Goal: Task Accomplishment & Management: Use online tool/utility

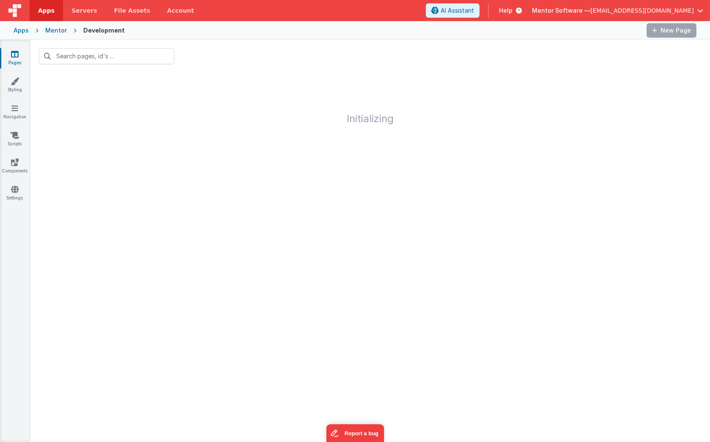
click at [145, 56] on input "text" at bounding box center [106, 56] width 135 height 16
click at [114, 58] on input "text" at bounding box center [106, 56] width 135 height 16
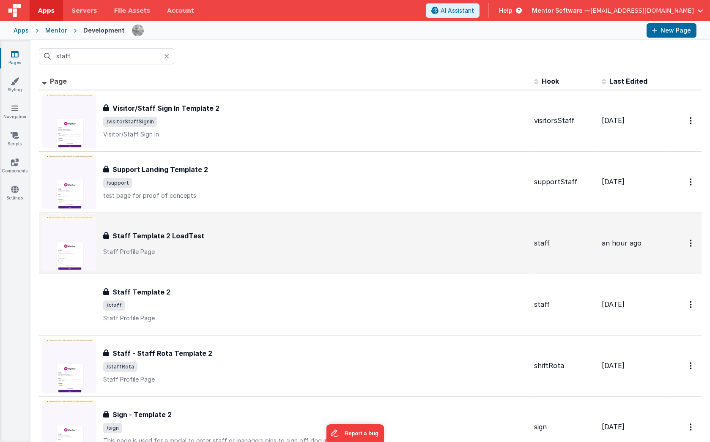
type input "staff"
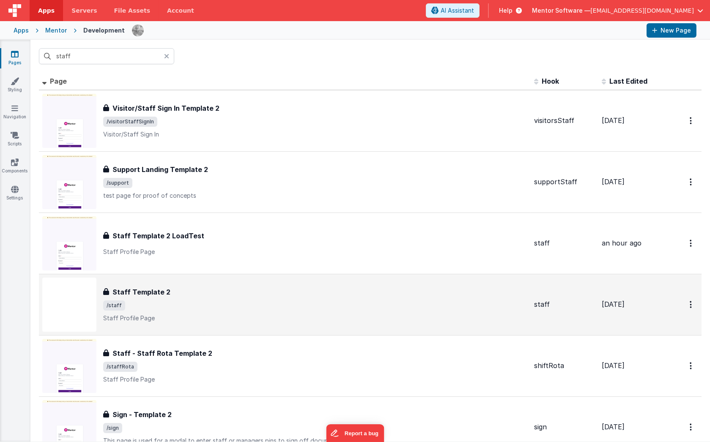
drag, startPoint x: 231, startPoint y: 254, endPoint x: 264, endPoint y: 286, distance: 45.8
click at [270, 309] on tbody "FR_1E0C9E91-E319-2E42-856A-455B5440D0A6 Visitor/Staff Sign In Template 2 Visito…" at bounding box center [370, 274] width 663 height 368
click at [213, 298] on div "Staff Template 2 Staff Template 2 /staff Staff Profile Page" at bounding box center [315, 305] width 424 height 36
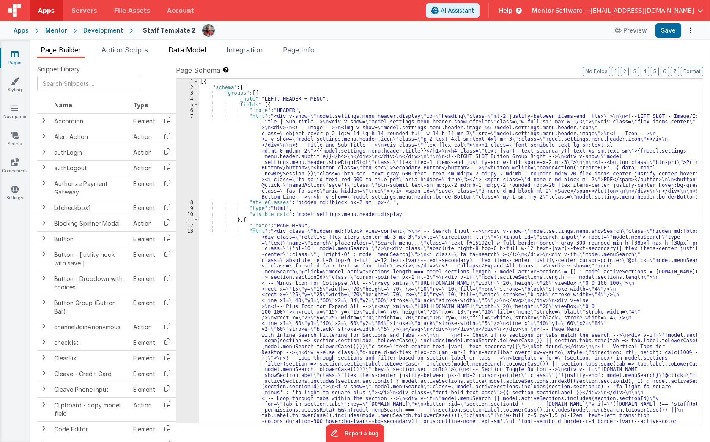
click at [181, 52] on span "Data Model" at bounding box center [187, 50] width 38 height 8
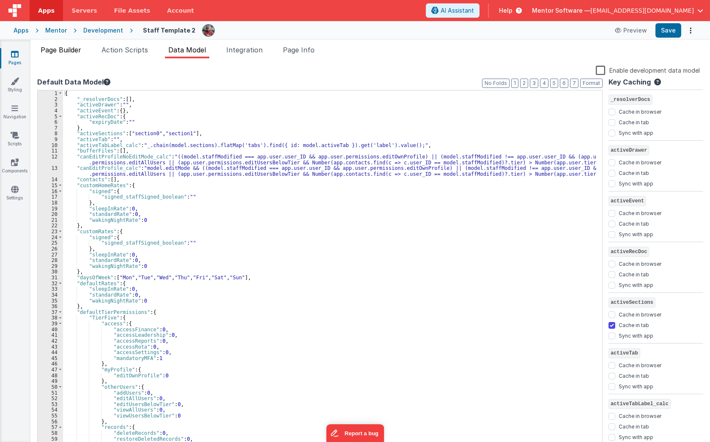
click at [57, 45] on li "Page Builder" at bounding box center [60, 52] width 47 height 14
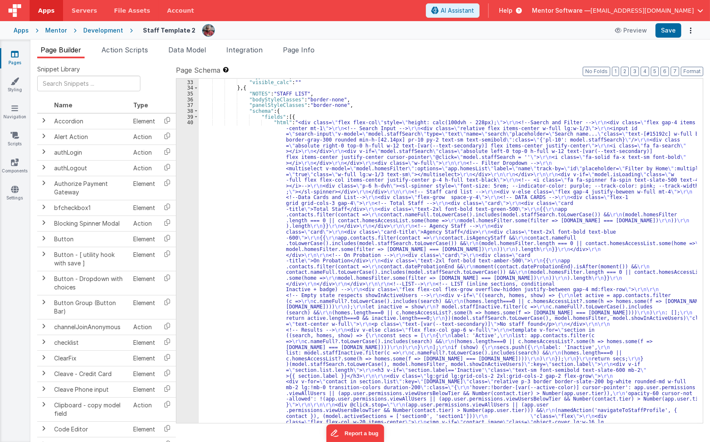
scroll to position [912, 0]
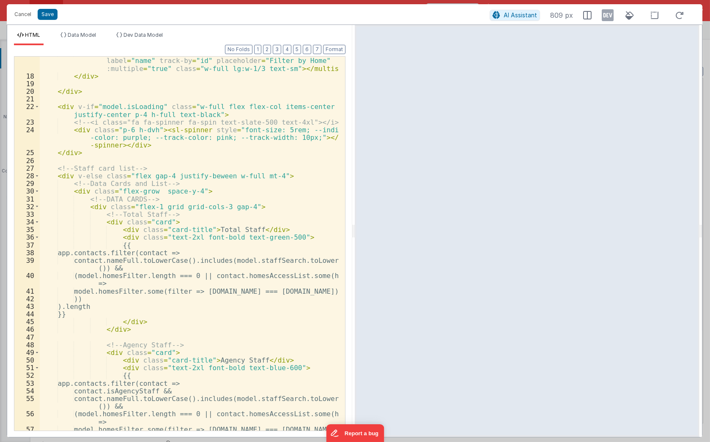
scroll to position [184, 0]
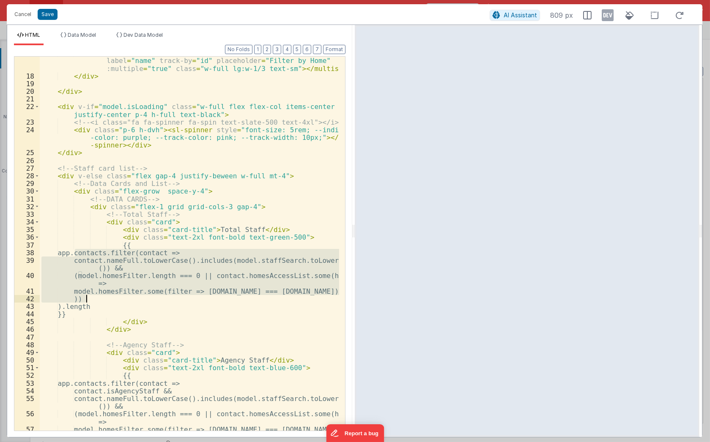
drag, startPoint x: 75, startPoint y: 254, endPoint x: 173, endPoint y: 300, distance: 108.6
click at [173, 300] on div "< multiselect v-model = "model.homesFilter" :options = "app.homesList" label = …" at bounding box center [190, 251] width 300 height 405
drag, startPoint x: 21, startPoint y: 17, endPoint x: 250, endPoint y: 179, distance: 280.1
click at [250, 179] on div "Cancel Save AI Assistant 809 px HTML Data Model Dev Data Model Format 7 6 5 4 3…" at bounding box center [355, 221] width 696 height 434
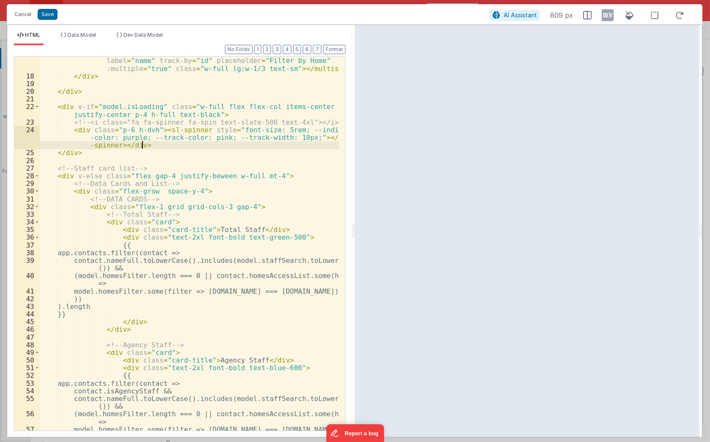
click at [237, 144] on div "< multiselect v-model = "model.homesFilter" :options = "app.homesList" label = …" at bounding box center [190, 251] width 300 height 405
click at [27, 15] on button "Cancel" at bounding box center [22, 14] width 25 height 12
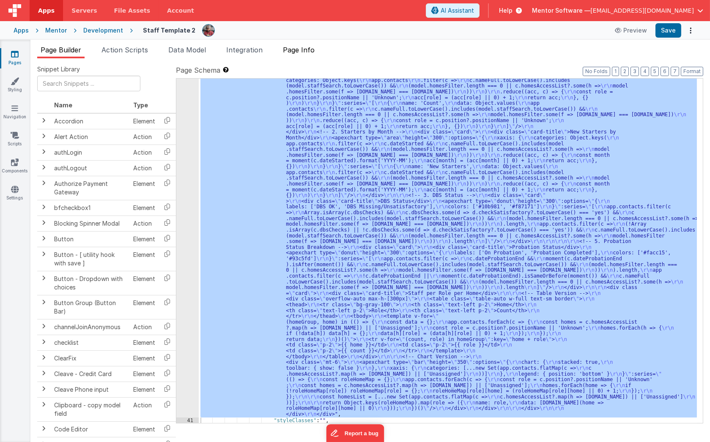
click at [310, 50] on span "Page Info" at bounding box center [299, 50] width 32 height 8
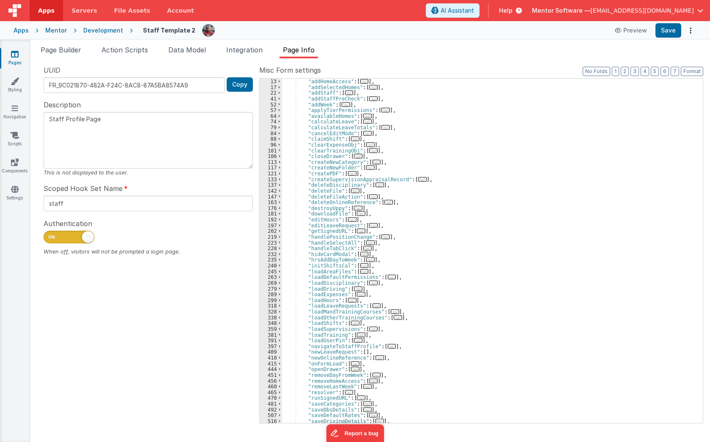
scroll to position [69, 0]
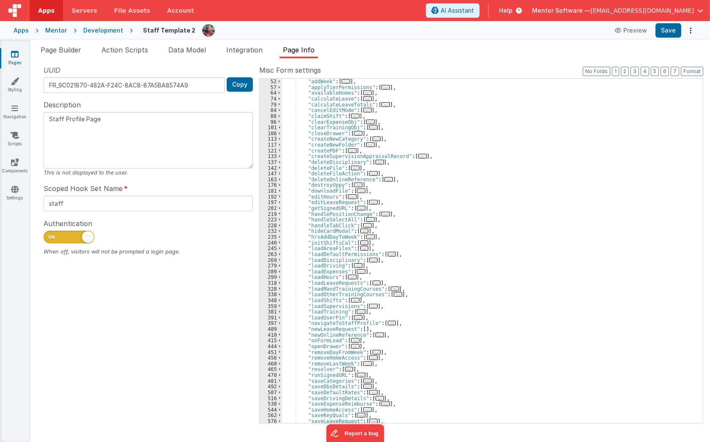
click at [351, 340] on span "..." at bounding box center [355, 340] width 8 height 5
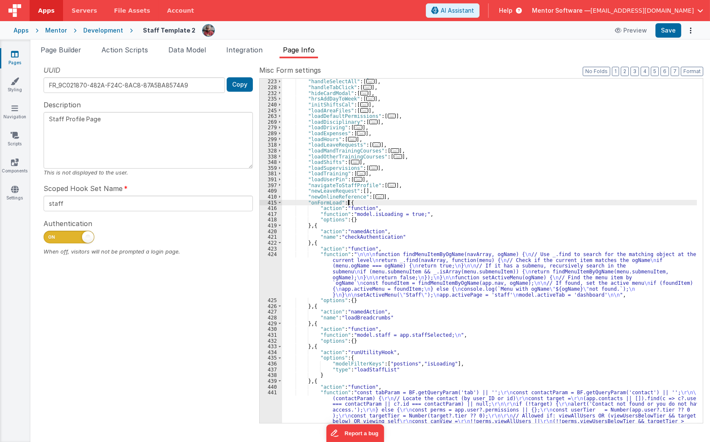
scroll to position [207, 0]
click at [328, 281] on div ""handlePositionChange" : [ ... ] , "handleSelectAll" : [ ... ] , "handleTabClic…" at bounding box center [489, 283] width 415 height 420
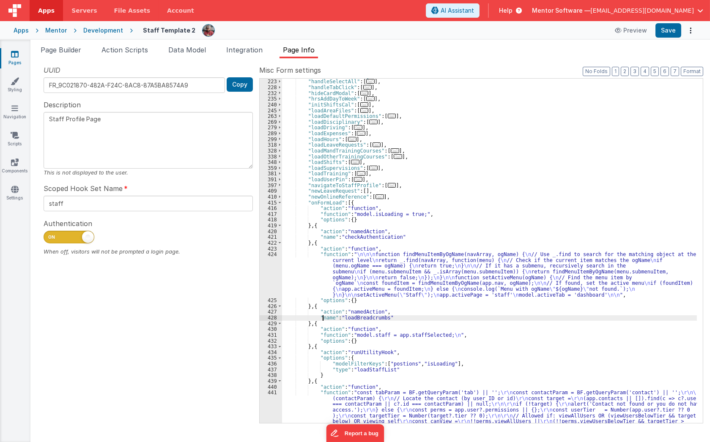
click at [322, 319] on div ""handlePositionChange" : [ ... ] , "handleSelectAll" : [ ... ] , "handleTabClic…" at bounding box center [489, 283] width 415 height 420
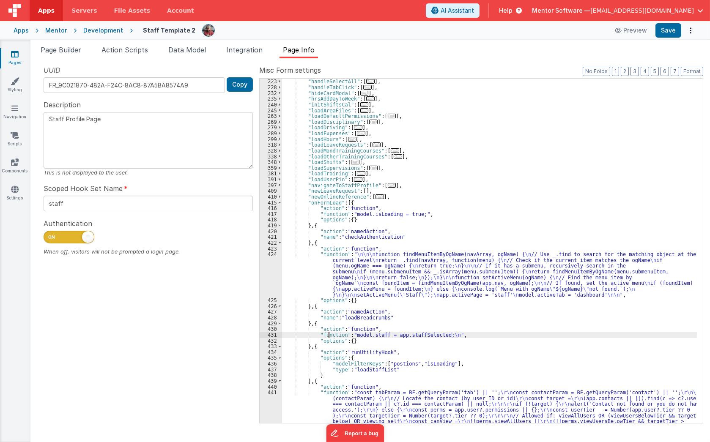
click at [327, 335] on div ""handlePositionChange" : [ ... ] , "handleSelectAll" : [ ... ] , "handleTabClic…" at bounding box center [489, 283] width 415 height 420
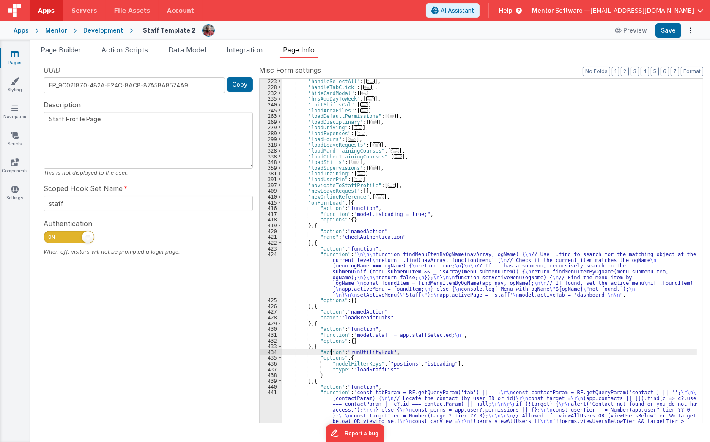
click at [331, 352] on div ""handlePositionChange" : [ ... ] , "handleSelectAll" : [ ... ] , "handleTabClic…" at bounding box center [489, 283] width 415 height 420
click at [313, 347] on div ""handlePositionChange" : [ ... ] , "handleSelectAll" : [ ... ] , "handleTabClic…" at bounding box center [489, 283] width 415 height 420
click at [313, 347] on div ""handlePositionChange" : [ ... ] , "handleSelectAll" : [ ... ] , "handleTabClic…" at bounding box center [489, 251] width 415 height 345
click at [313, 347] on div ""handlePositionChange" : [ ... ] , "handleSelectAll" : [ ... ] , "handleTabClic…" at bounding box center [489, 283] width 415 height 420
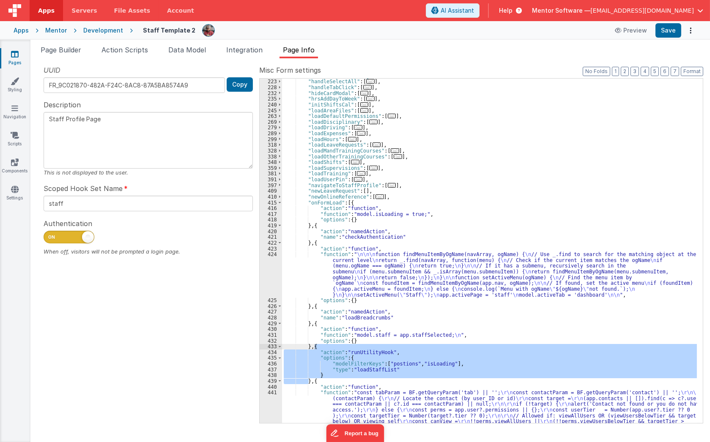
click at [361, 341] on div ""handlePositionChange" : [ ... ] , "handleSelectAll" : [ ... ] , "handleTabClic…" at bounding box center [489, 283] width 415 height 420
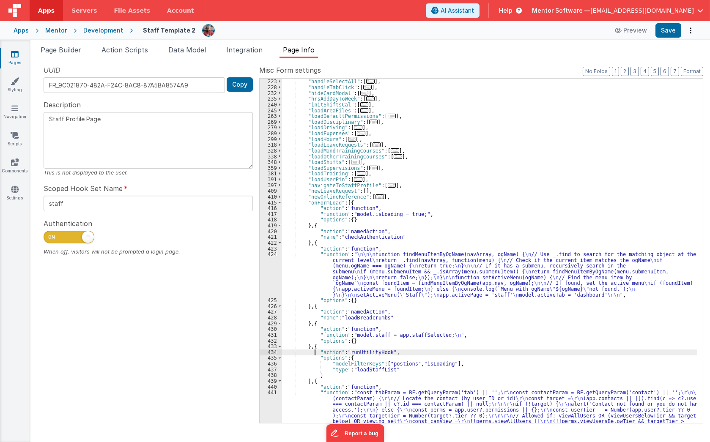
click at [315, 350] on div ""handlePositionChange" : [ ... ] , "handleSelectAll" : [ ... ] , "handleTabClic…" at bounding box center [489, 283] width 415 height 420
click at [316, 345] on div ""handlePositionChange" : [ ... ] , "handleSelectAll" : [ ... ] , "handleTabClic…" at bounding box center [489, 283] width 415 height 420
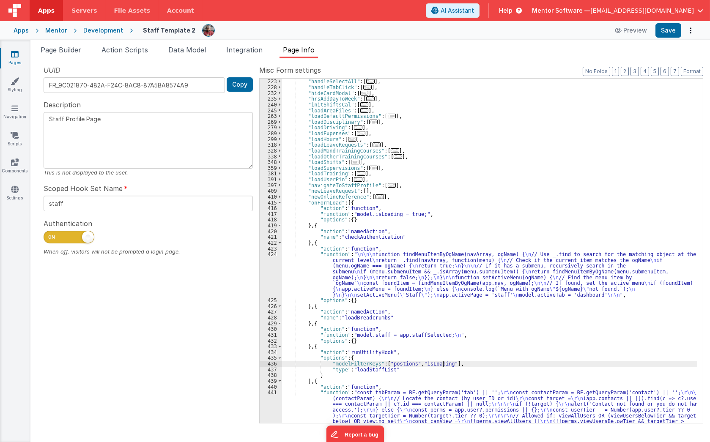
click at [444, 364] on div ""handlePositionChange" : [ ... ] , "handleSelectAll" : [ ... ] , "handleTabClic…" at bounding box center [489, 283] width 415 height 420
drag, startPoint x: 457, startPoint y: 363, endPoint x: 396, endPoint y: 364, distance: 60.5
click at [396, 364] on div ""handlePositionChange" : [ ... ] , "handleSelectAll" : [ ... ] , "handleTabClic…" at bounding box center [489, 283] width 415 height 420
click at [376, 360] on div ""handlePositionChange" : [ ... ] , "handleSelectAll" : [ ... ] , "handleTabClic…" at bounding box center [489, 283] width 415 height 420
click at [426, 364] on div ""handlePositionChange" : [ ... ] , "handleSelectAll" : [ ... ] , "handleTabClic…" at bounding box center [489, 283] width 415 height 420
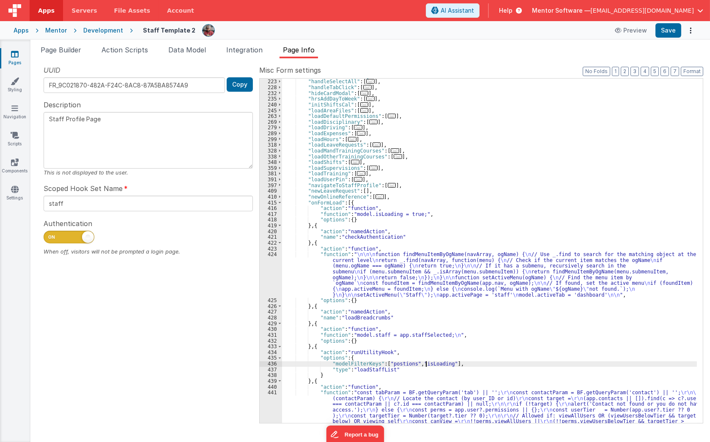
click at [426, 364] on div ""handlePositionChange" : [ ... ] , "handleSelectAll" : [ ... ] , "handleTabClic…" at bounding box center [489, 283] width 415 height 420
click at [313, 346] on div ""handlePositionChange" : [ ... ] , "handleSelectAll" : [ ... ] , "handleTabClic…" at bounding box center [489, 283] width 415 height 420
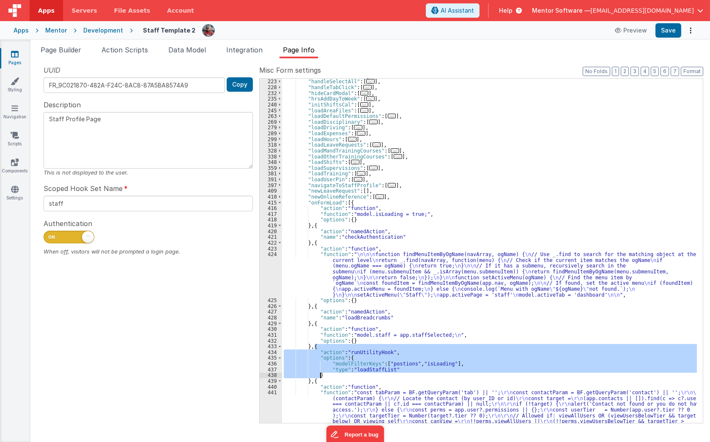
drag, startPoint x: 314, startPoint y: 346, endPoint x: 327, endPoint y: 374, distance: 31.4
click at [327, 374] on div ""handlePositionChange" : [ ... ] , "handleSelectAll" : [ ... ] , "handleTabClic…" at bounding box center [489, 283] width 415 height 420
click at [439, 368] on div ""handlePositionChange" : [ ... ] , "handleSelectAll" : [ ... ] , "handleTabClic…" at bounding box center [489, 251] width 415 height 345
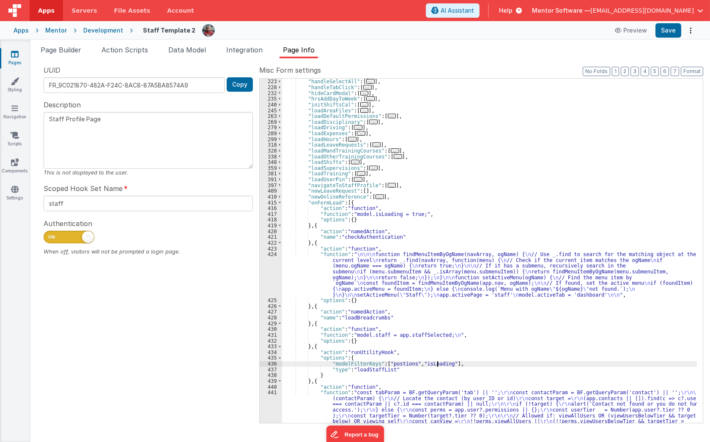
click at [436, 365] on div ""handlePositionChange" : [ ... ] , "handleSelectAll" : [ ... ] , "handleTabClic…" at bounding box center [489, 283] width 415 height 420
click at [423, 369] on div ""handlePositionChange" : [ ... ] , "handleSelectAll" : [ ... ] , "handleTabClic…" at bounding box center [489, 283] width 415 height 420
click at [316, 345] on div ""handlePositionChange" : [ ... ] , "handleSelectAll" : [ ... ] , "handleTabClic…" at bounding box center [489, 283] width 415 height 420
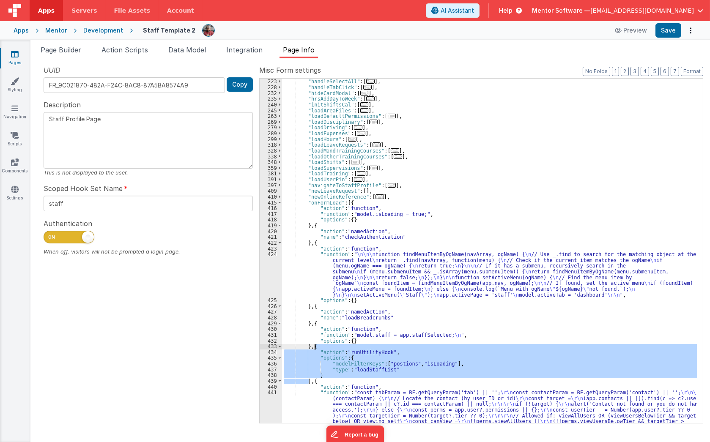
click at [316, 345] on div ""handlePositionChange" : [ ... ] , "handleSelectAll" : [ ... ] , "handleTabClic…" at bounding box center [489, 283] width 415 height 420
click at [433, 317] on div ""handlePositionChange" : [ ... ] , "handleSelectAll" : [ ... ] , "handleTabClic…" at bounding box center [489, 283] width 415 height 420
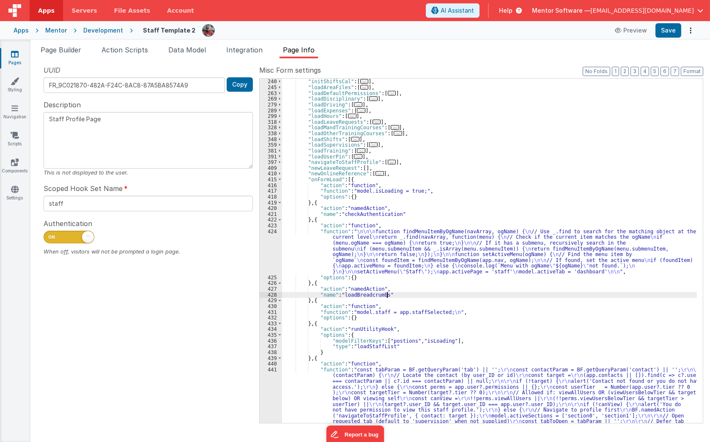
scroll to position [253, 0]
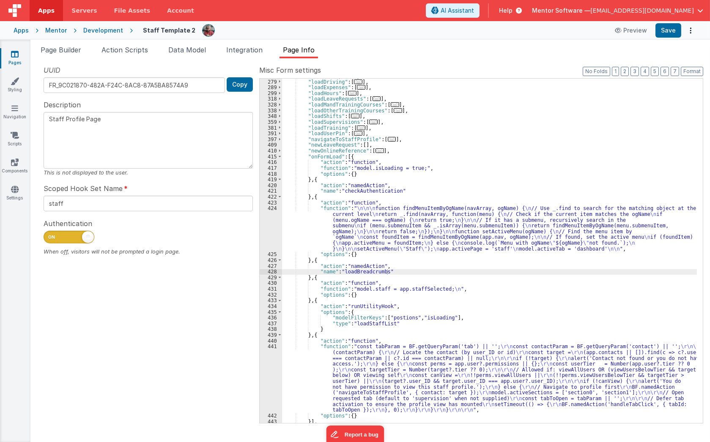
click at [59, 28] on div "Mentor" at bounding box center [56, 30] width 22 height 8
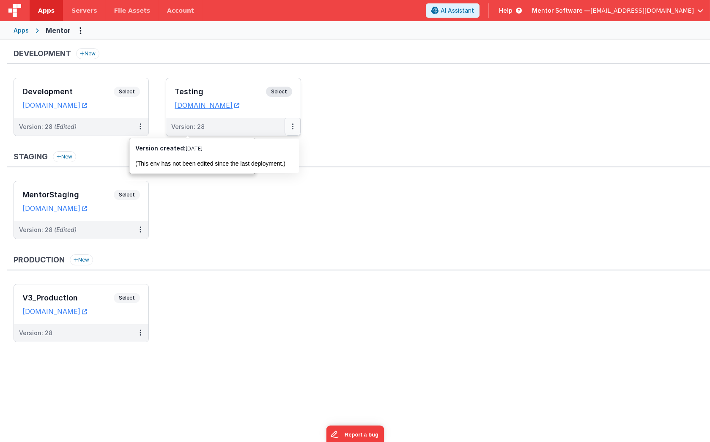
click at [291, 129] on button at bounding box center [293, 127] width 16 height 18
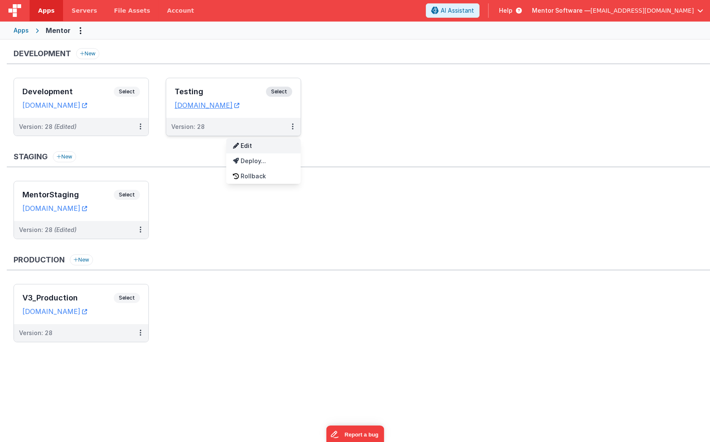
click at [271, 148] on link "Edit" at bounding box center [263, 145] width 74 height 15
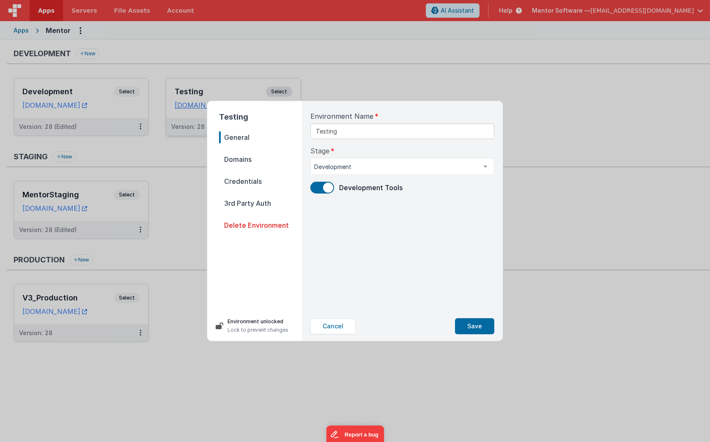
click at [240, 179] on span "Credentials" at bounding box center [260, 182] width 83 height 12
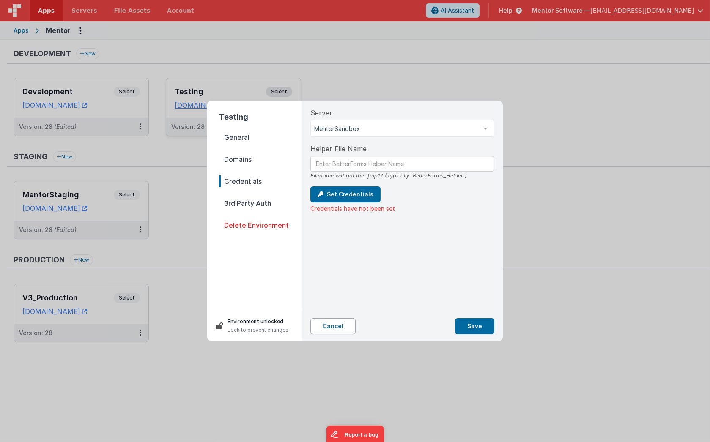
click at [326, 324] on button "Cancel" at bounding box center [333, 327] width 45 height 16
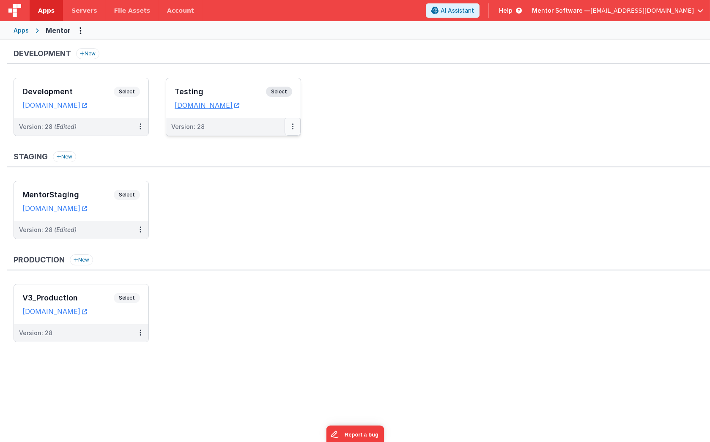
click at [294, 128] on button at bounding box center [293, 127] width 16 height 18
click at [410, 151] on div at bounding box center [355, 221] width 710 height 442
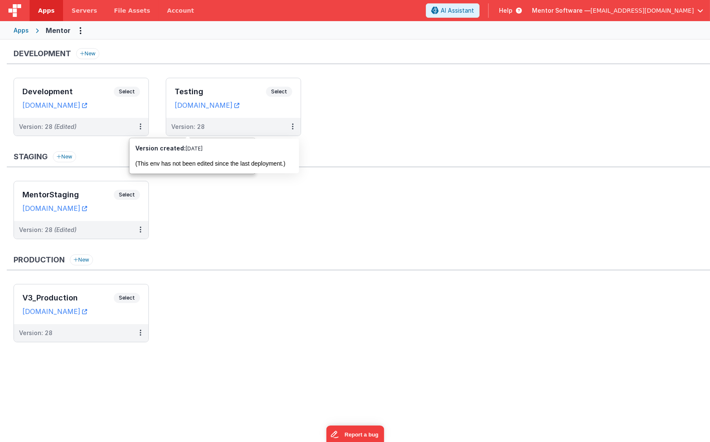
click at [302, 128] on ul "Development Select URLs mentordev.fmbetterforms.com Version: 28 (Edited) Testin…" at bounding box center [362, 111] width 697 height 67
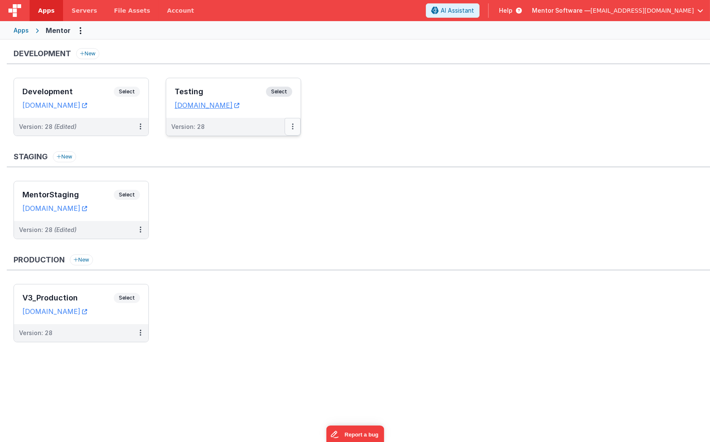
click at [292, 127] on icon at bounding box center [293, 126] width 2 height 0
click at [271, 143] on link "Edit" at bounding box center [263, 145] width 74 height 15
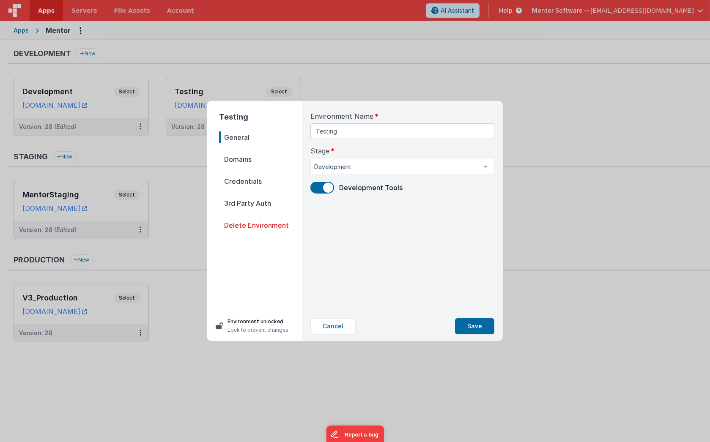
click at [234, 157] on span "Domains" at bounding box center [260, 160] width 83 height 12
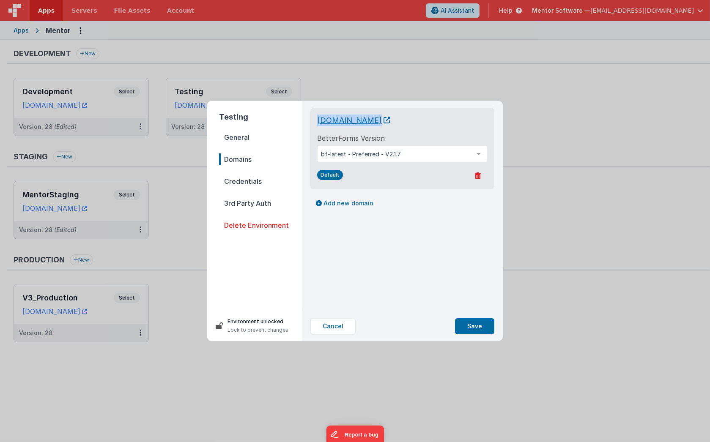
drag, startPoint x: 449, startPoint y: 121, endPoint x: 317, endPoint y: 123, distance: 132.0
click at [317, 123] on div "mentortest.fmbetterforms.com" at bounding box center [402, 121] width 170 height 12
copy span "mentortest.fmbetterforms.com"
click at [330, 338] on div "Cancel Save" at bounding box center [403, 327] width 198 height 30
click at [341, 329] on button "Cancel" at bounding box center [333, 327] width 45 height 16
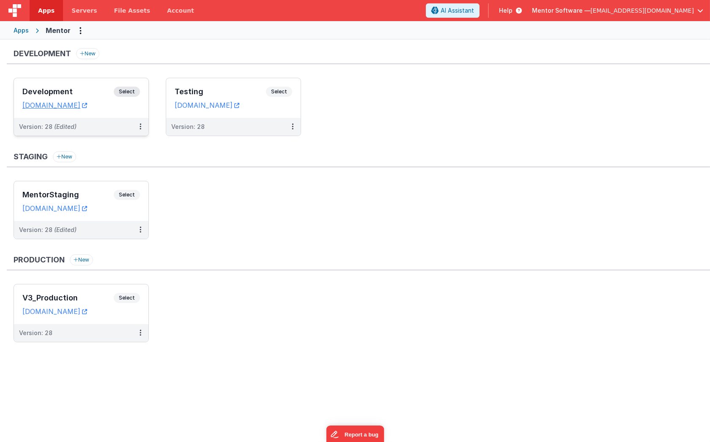
click at [92, 83] on div "Development Select URLs mentordev.fmbetterforms.com" at bounding box center [81, 98] width 135 height 40
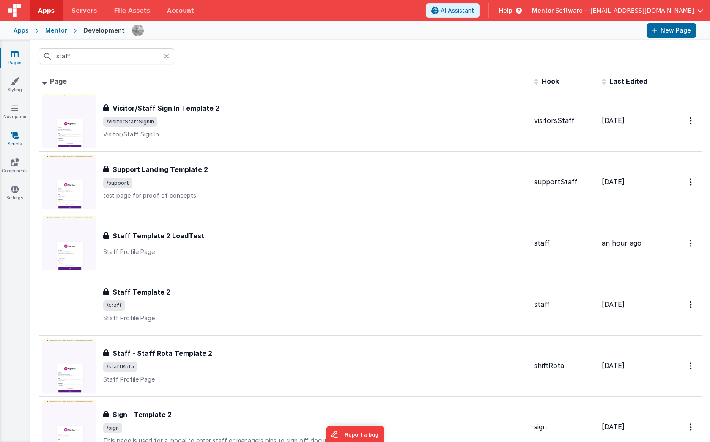
click at [14, 135] on icon at bounding box center [15, 135] width 8 height 8
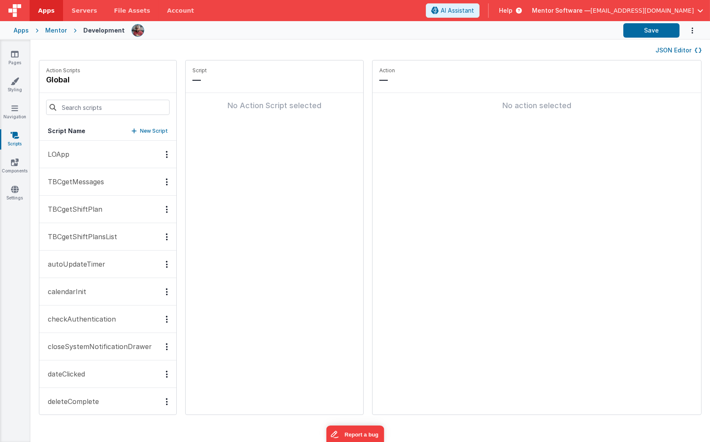
click at [668, 50] on button "JSON Editor" at bounding box center [679, 50] width 46 height 8
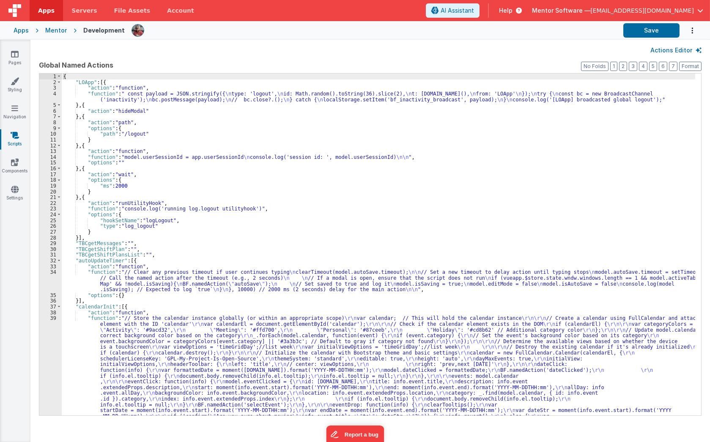
click at [665, 52] on button "Actions Editor" at bounding box center [676, 50] width 51 height 8
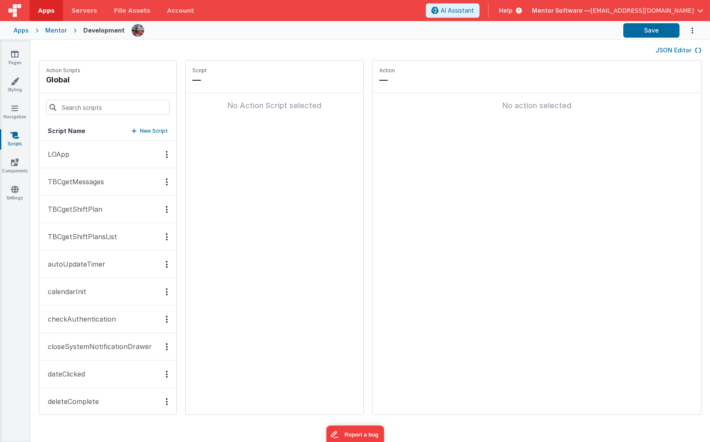
click at [665, 52] on button "JSON Editor" at bounding box center [679, 50] width 46 height 8
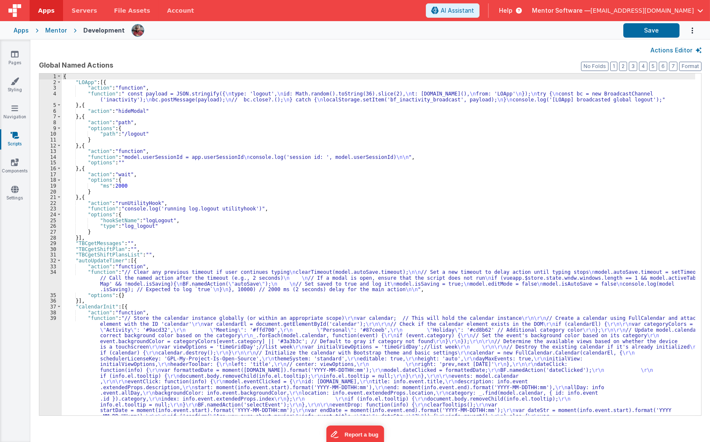
click at [292, 192] on div "{ "LOApp" : [{ "action" : "function" , "function" : " const payload = JSON.stri…" at bounding box center [379, 346] width 634 height 544
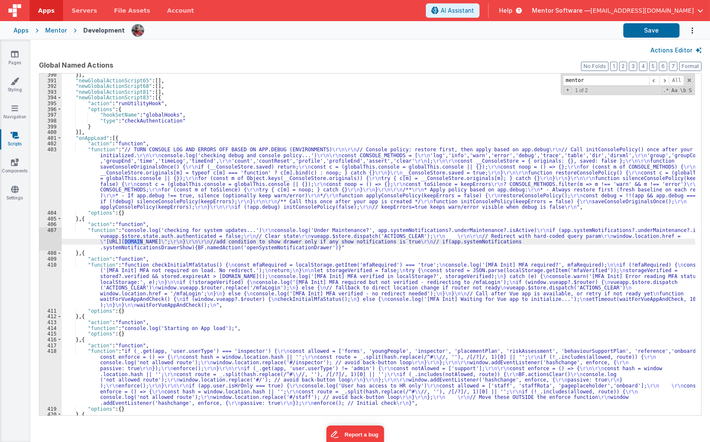
scroll to position [3584, 0]
type input "mentordev"
click at [12, 193] on link "Settings" at bounding box center [15, 193] width 30 height 17
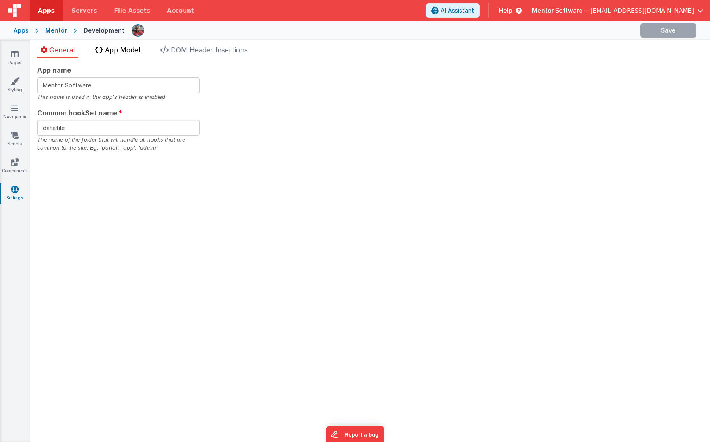
click at [123, 48] on span "App Model" at bounding box center [122, 50] width 35 height 8
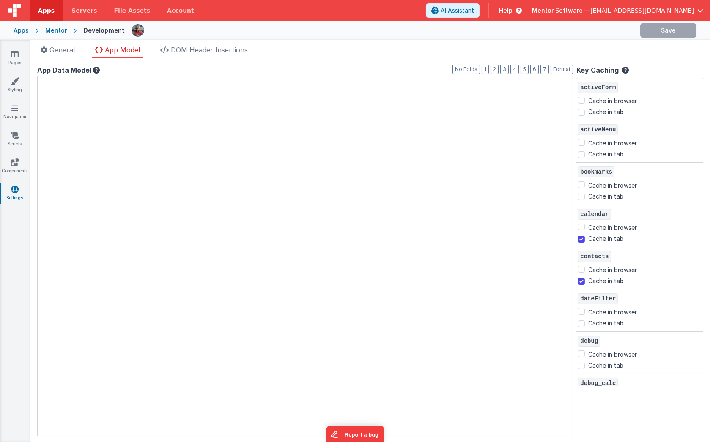
click at [38, 77] on div at bounding box center [38, 77] width 0 height 0
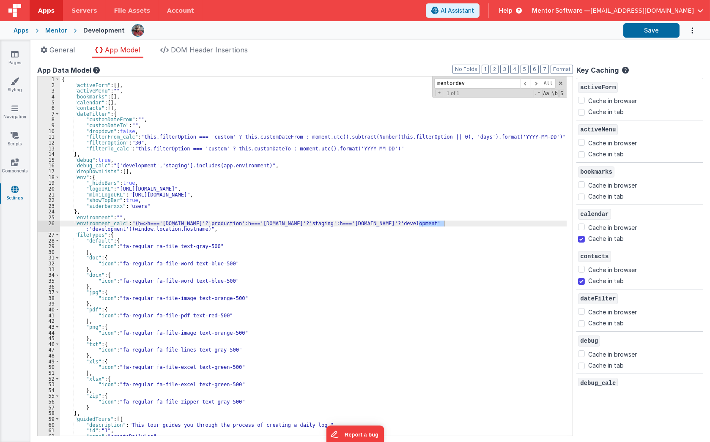
type input "mentordev"
click at [19, 63] on link "Pages" at bounding box center [15, 58] width 30 height 17
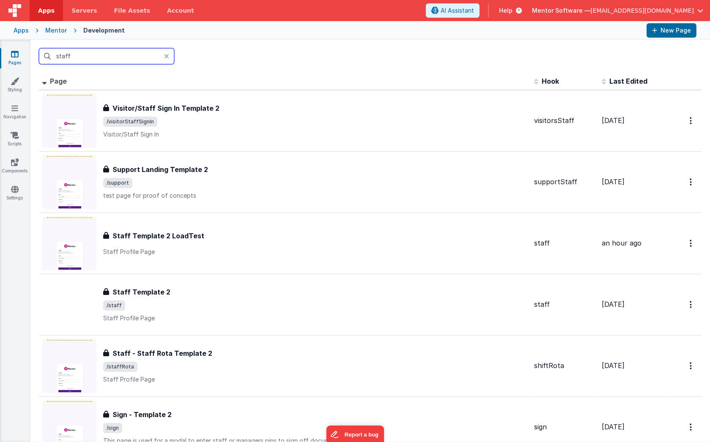
click at [105, 55] on input "staff" at bounding box center [106, 56] width 135 height 16
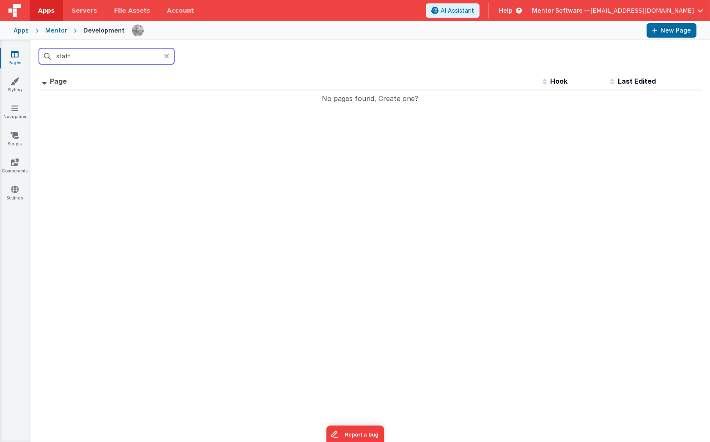
type input "staff"
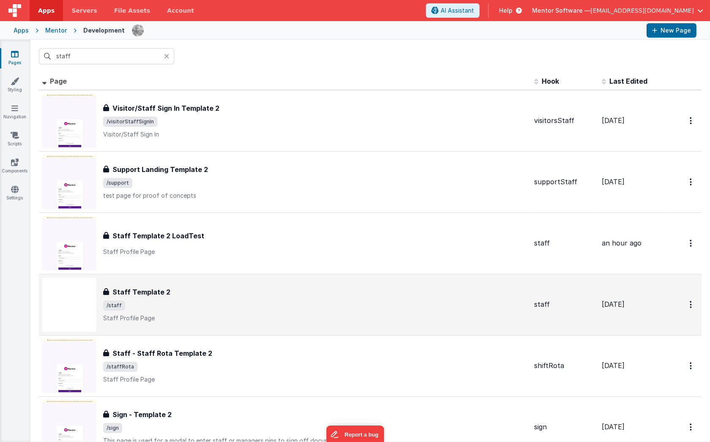
click at [207, 293] on div "Staff Template 2" at bounding box center [315, 292] width 424 height 10
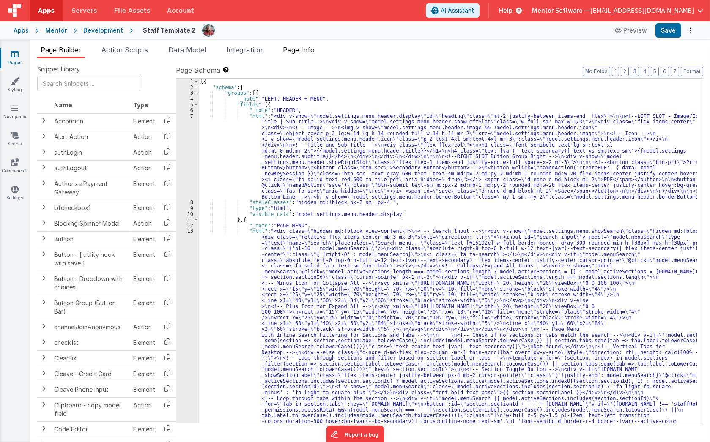
click at [298, 54] on li "Page Info" at bounding box center [299, 52] width 38 height 14
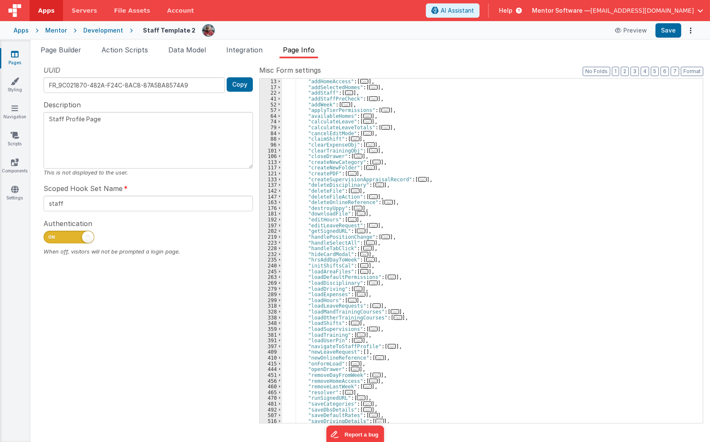
scroll to position [92, 0]
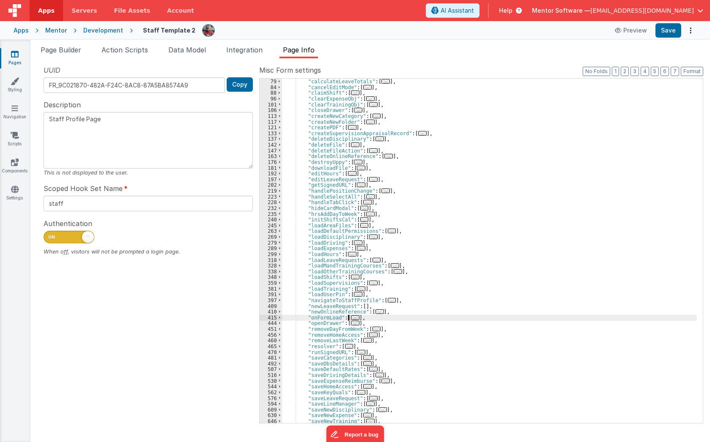
click at [351, 317] on span "..." at bounding box center [355, 318] width 8 height 5
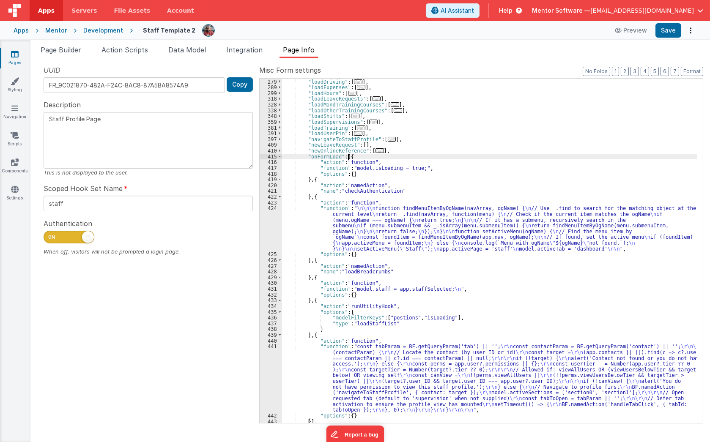
scroll to position [253, 0]
click at [317, 301] on div ""loadDisciplinary" : [ ... ] , "loadDriving" : [ ... ] , "loadExpenses" : [ ...…" at bounding box center [489, 251] width 415 height 357
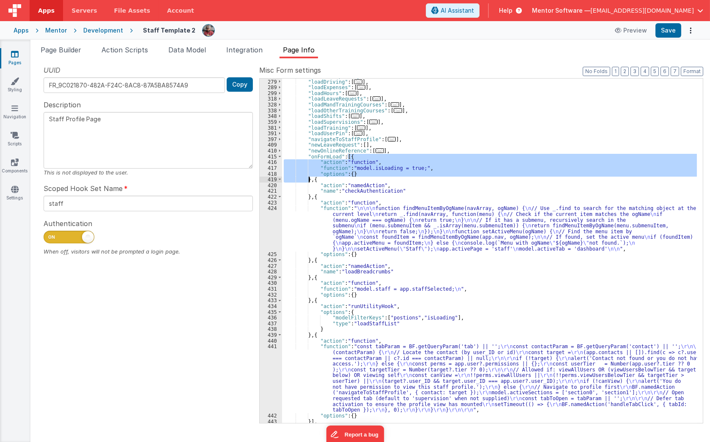
drag, startPoint x: 347, startPoint y: 157, endPoint x: 309, endPoint y: 181, distance: 45.5
click at [309, 181] on div ""loadDisciplinary" : [ ... ] , "loadDriving" : [ ... ] , "loadExpenses" : [ ...…" at bounding box center [489, 251] width 415 height 357
click at [313, 300] on div ""loadDisciplinary" : [ ... ] , "loadDriving" : [ ... ] , "loadExpenses" : [ ...…" at bounding box center [489, 251] width 415 height 357
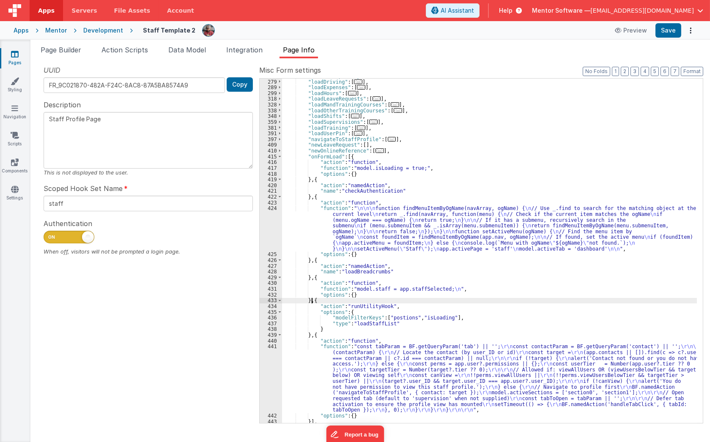
paste textarea
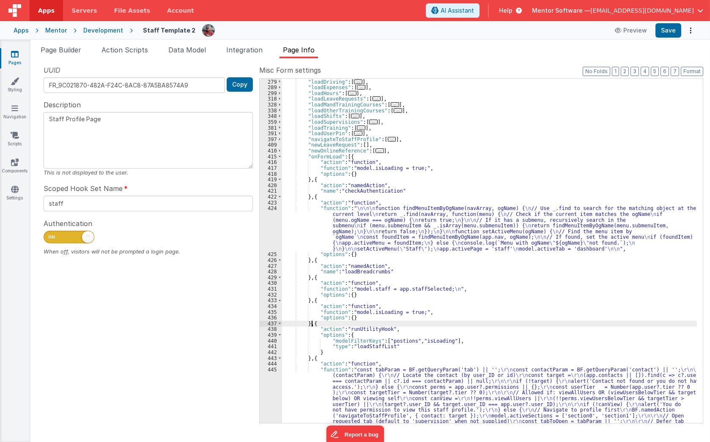
click at [408, 311] on div ""loadDisciplinary" : [ ... ] , "loadDriving" : [ ... ] , "loadExpenses" : [ ...…" at bounding box center [489, 283] width 415 height 420
click at [668, 40] on div "Page Builder Action Scripts Data Model Integration Page Info Snippet Library Na…" at bounding box center [370, 241] width 680 height 403
click at [668, 33] on button "Save" at bounding box center [669, 30] width 26 height 14
drag, startPoint x: 662, startPoint y: 29, endPoint x: 30, endPoint y: 19, distance: 632.1
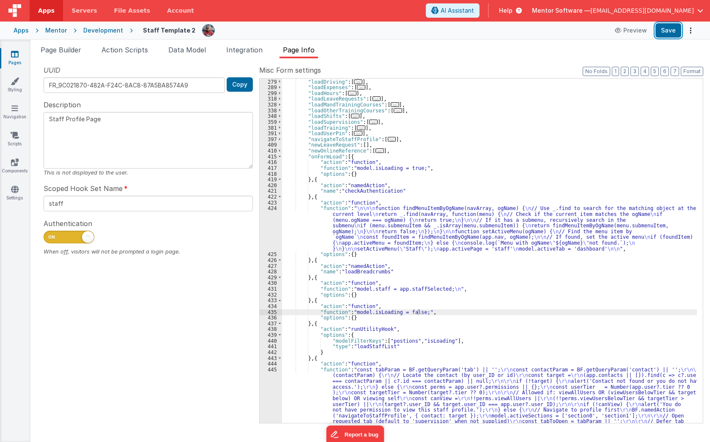
click at [662, 29] on button "Save" at bounding box center [669, 30] width 26 height 14
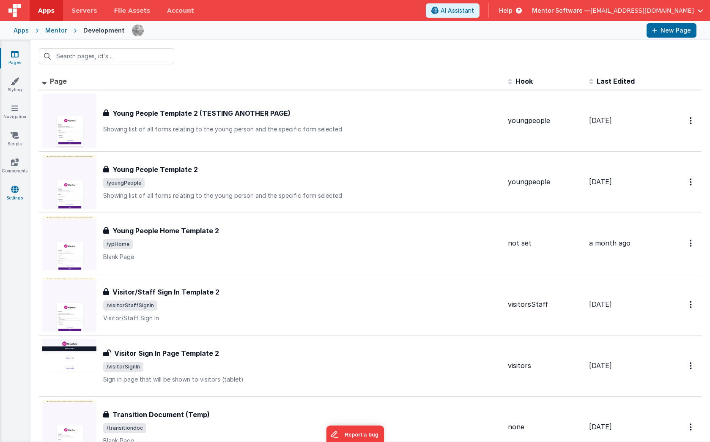
click at [9, 194] on link "Settings" at bounding box center [15, 193] width 30 height 17
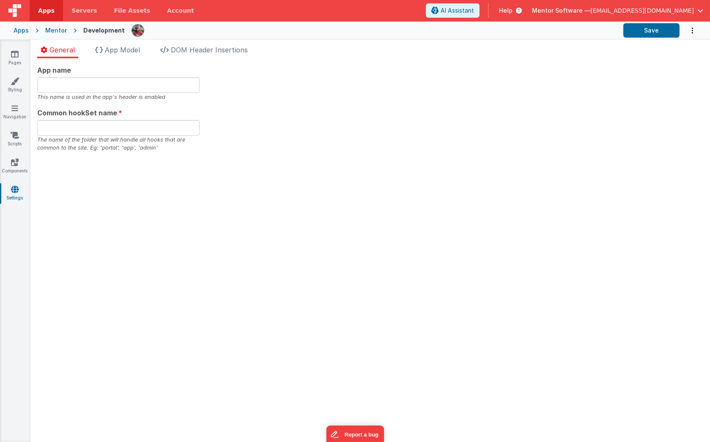
type input "Mentor Software"
type input "datafile"
click at [110, 46] on span "App Model" at bounding box center [122, 50] width 35 height 8
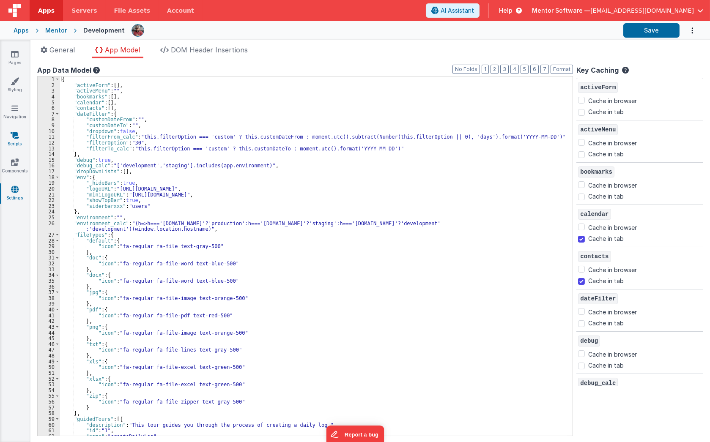
click at [16, 137] on icon at bounding box center [15, 135] width 8 height 8
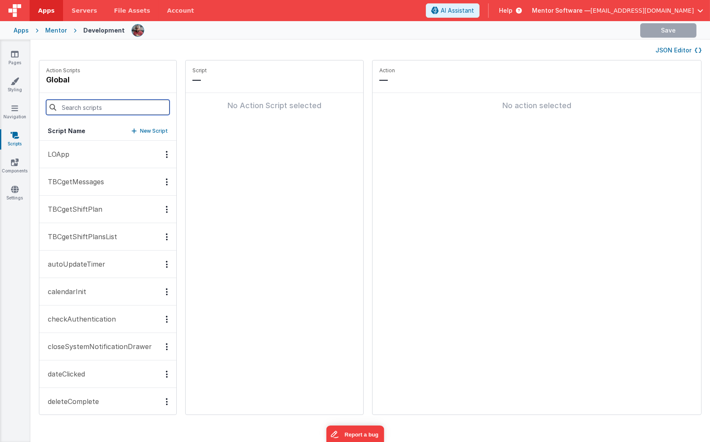
click at [135, 106] on input at bounding box center [108, 107] width 124 height 15
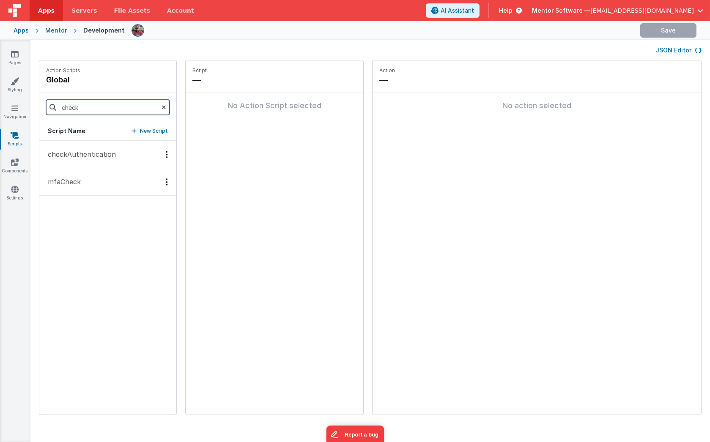
drag, startPoint x: 135, startPoint y: 106, endPoint x: 107, endPoint y: 155, distance: 56.4
click at [135, 106] on input "check" at bounding box center [108, 107] width 124 height 15
type input "check"
click at [107, 155] on p "checkAuthentication" at bounding box center [79, 154] width 73 height 10
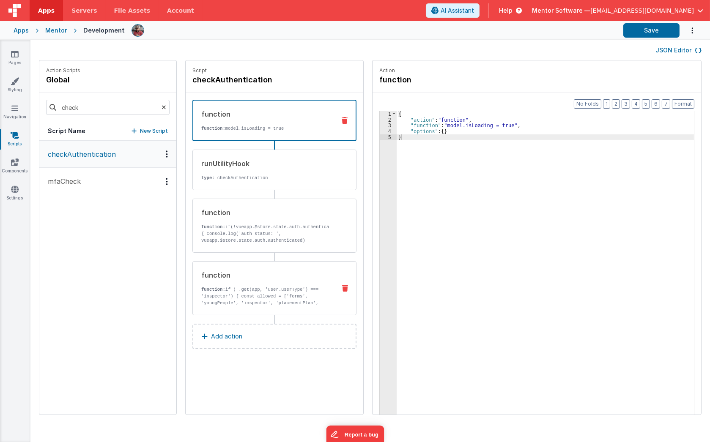
click at [298, 287] on p "function: if (_.get(app, 'user.userType') === 'inspector') { const allowed = ['…" at bounding box center [265, 303] width 128 height 34
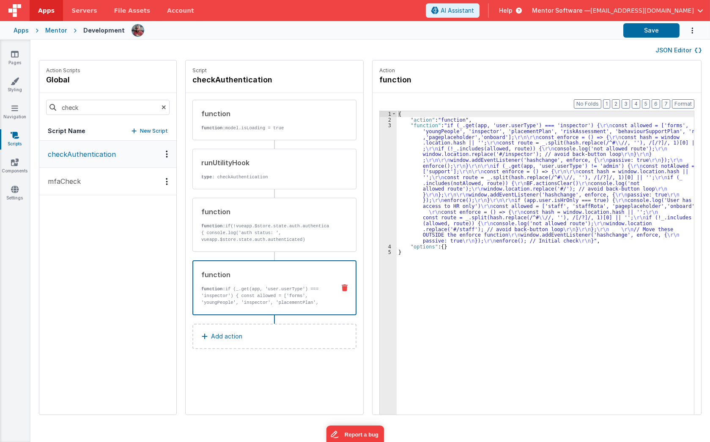
click at [61, 317] on div "checkAuthentication mfaCheck" at bounding box center [107, 278] width 137 height 274
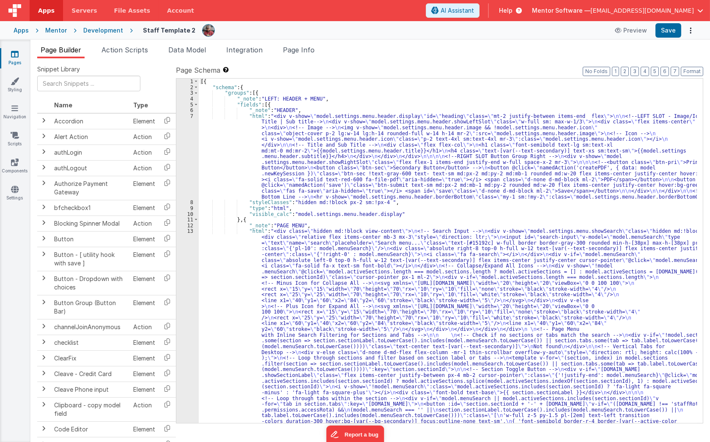
drag, startPoint x: 656, startPoint y: 232, endPoint x: 332, endPoint y: 46, distance: 373.7
click at [656, 232] on div "[{ "schema" : { "groups" : [{ "_note" : "LEFT: HEADER + MENU" , "fields" : [{ "…" at bounding box center [448, 433] width 498 height 709
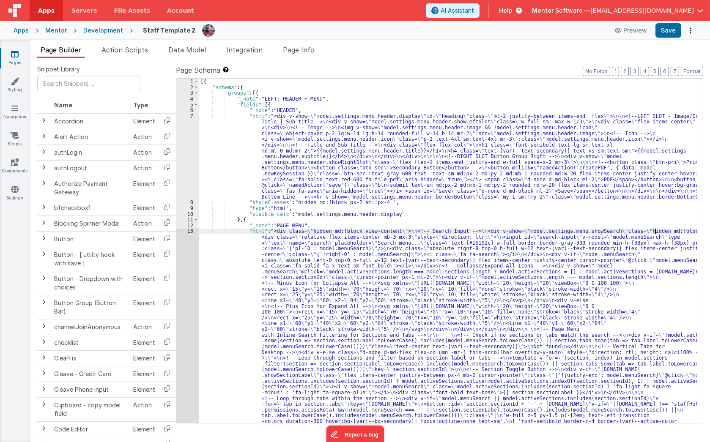
click at [308, 51] on span "Page Info" at bounding box center [299, 50] width 32 height 8
click at [292, 50] on span "Page Info" at bounding box center [299, 50] width 32 height 8
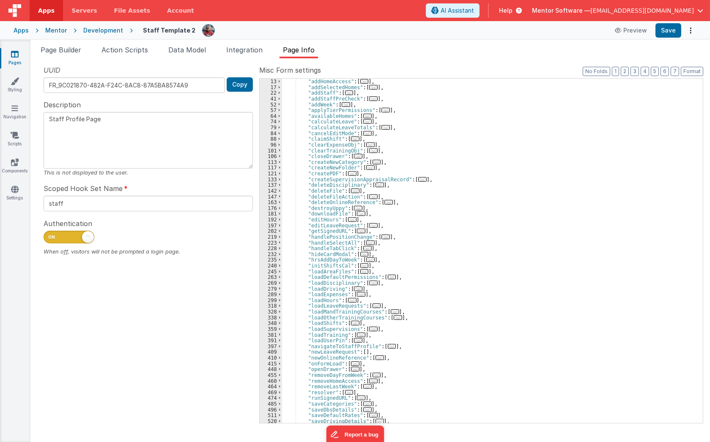
scroll to position [69, 0]
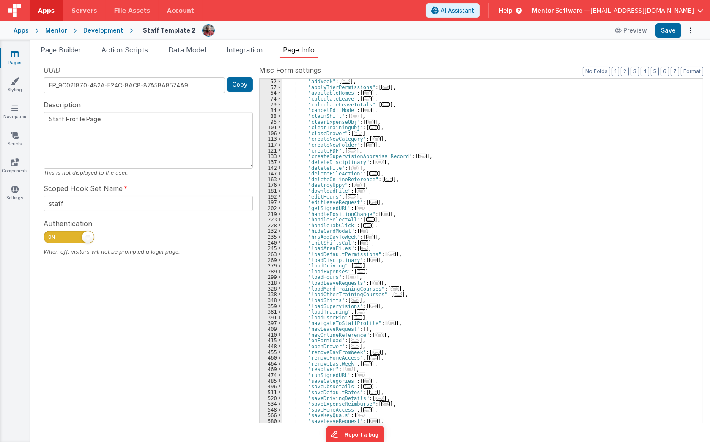
click at [353, 341] on span "..." at bounding box center [355, 340] width 8 height 5
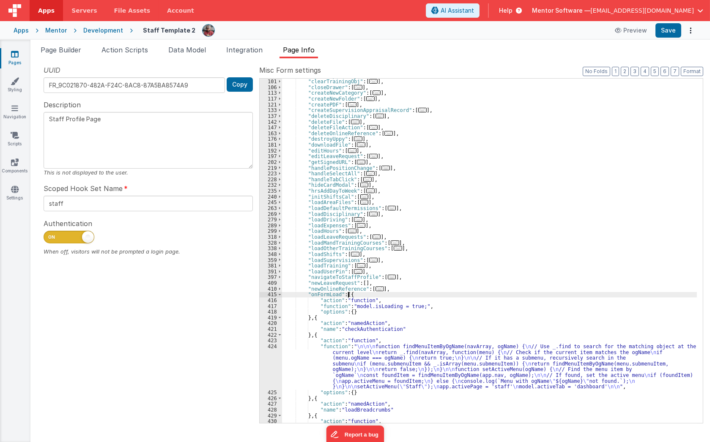
scroll to position [138, 0]
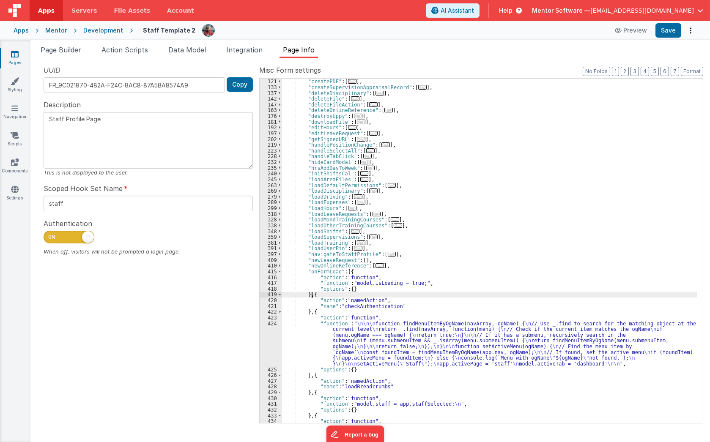
click at [313, 295] on div ""createNewFolder" : [ ... ] , "createPDF" : [ ... ] , "createSupervisionApprais…" at bounding box center [489, 251] width 415 height 357
click at [316, 297] on div ""createNewFolder" : [ ... ] , "createPDF" : [ ... ] , "createSupervisionApprais…" at bounding box center [489, 251] width 415 height 345
click at [316, 297] on div ""createNewFolder" : [ ... ] , "createPDF" : [ ... ] , "createSupervisionApprais…" at bounding box center [489, 251] width 415 height 357
click at [309, 321] on div ""createNewFolder" : [ ... ] , "createPDF" : [ ... ] , "createSupervisionApprais…" at bounding box center [489, 251] width 415 height 357
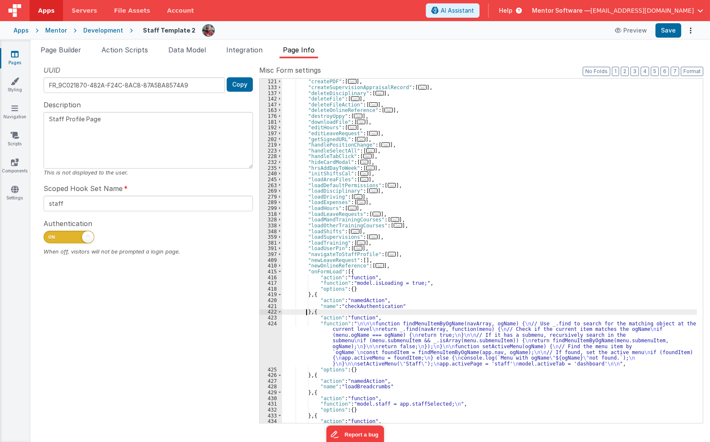
click at [306, 315] on div ""createNewFolder" : [ ... ] , "createPDF" : [ ... ] , "createSupervisionApprais…" at bounding box center [489, 251] width 415 height 357
click at [440, 304] on div ""createNewFolder" : [ ... ] , "createPDF" : [ ... ] , "createSupervisionApprais…" at bounding box center [489, 251] width 415 height 357
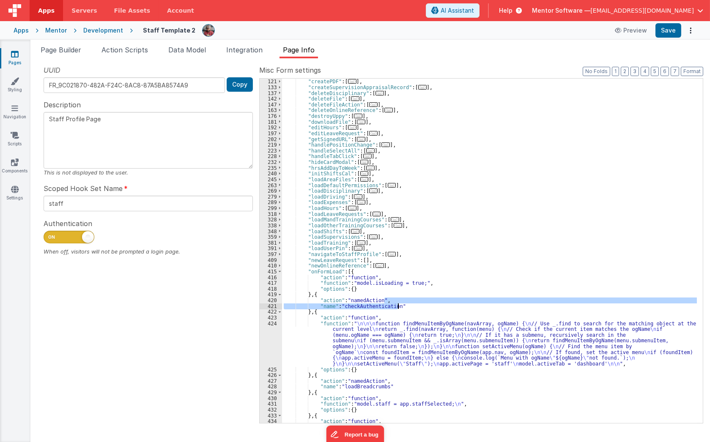
click at [439, 307] on div ""createNewFolder" : [ ... ] , "createPDF" : [ ... ] , "createSupervisionApprais…" at bounding box center [489, 251] width 415 height 345
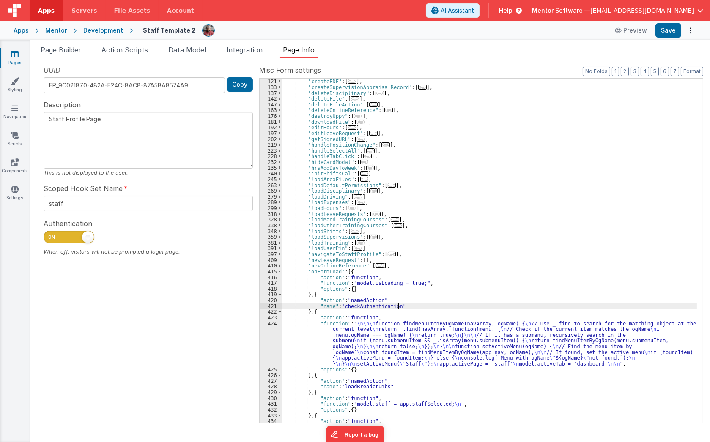
click at [648, 174] on div ""createNewFolder" : [ ... ] , "createPDF" : [ ... ] , "createSupervisionApprais…" at bounding box center [489, 251] width 415 height 357
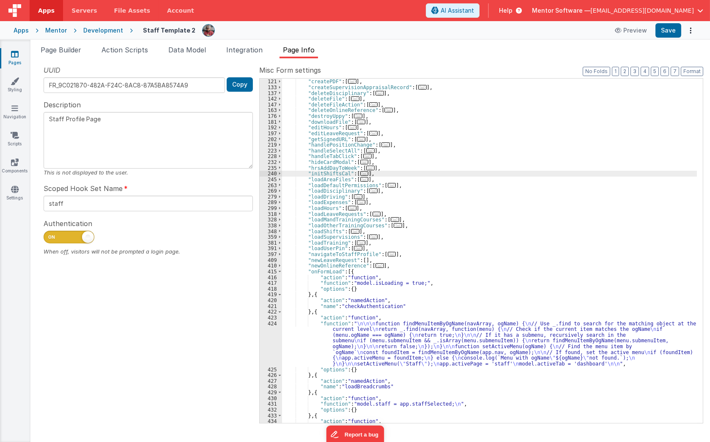
click at [645, 220] on div ""createNewFolder" : [ ... ] , "createPDF" : [ ... ] , "createSupervisionApprais…" at bounding box center [489, 251] width 415 height 357
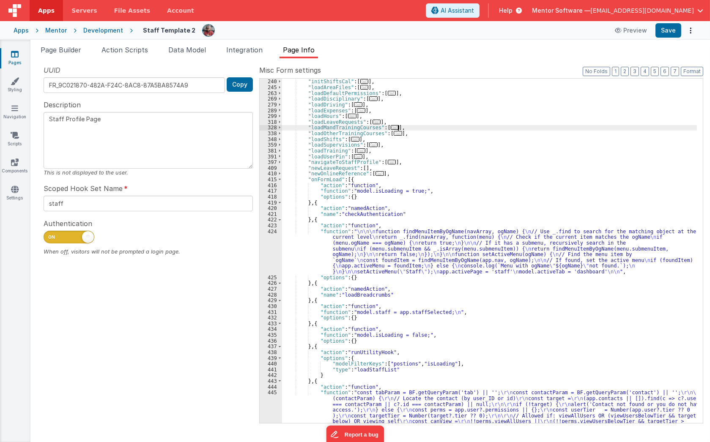
scroll to position [231, 0]
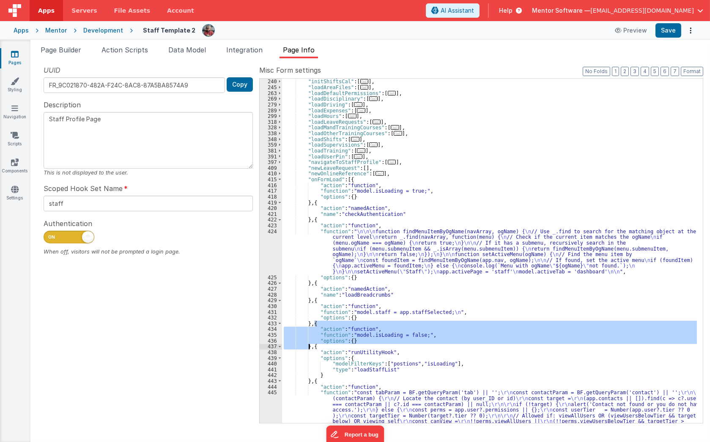
drag, startPoint x: 314, startPoint y: 322, endPoint x: 308, endPoint y: 346, distance: 24.6
click at [308, 346] on div ""hrsAddDayToWeek" : [ ... ] , "initShiftsCal" : [ ... ] , "loadAreaFiles" : [ .…" at bounding box center [489, 283] width 415 height 420
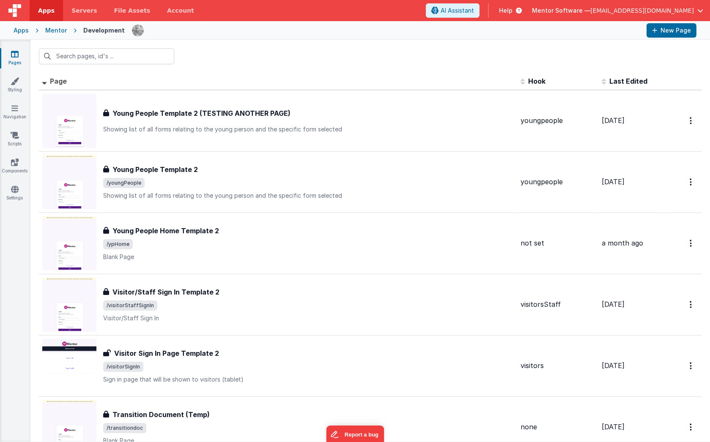
click at [53, 29] on div "Mentor" at bounding box center [56, 30] width 22 height 8
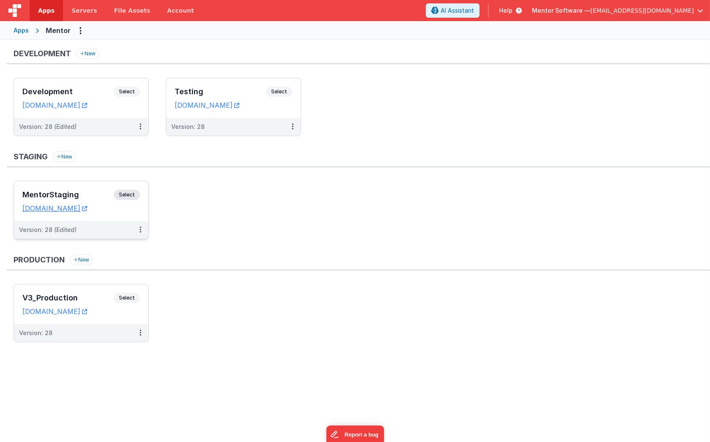
click at [85, 194] on h3 "MentorStaging" at bounding box center [67, 195] width 91 height 8
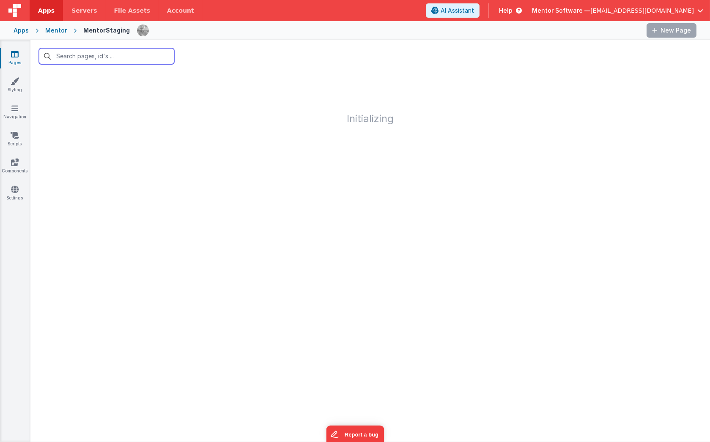
click at [88, 54] on input "text" at bounding box center [106, 56] width 135 height 16
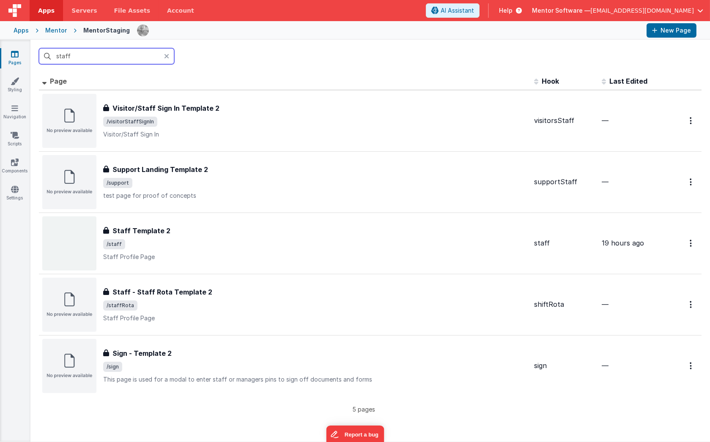
type input "staff"
click at [208, 67] on div "staff" at bounding box center [370, 56] width 680 height 33
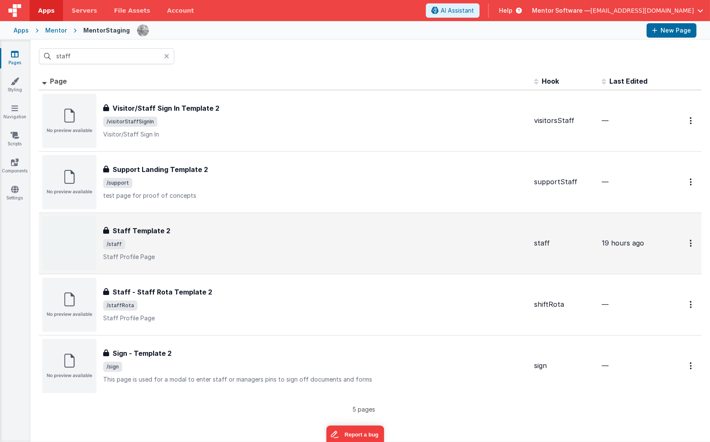
click at [167, 245] on span "/staff" at bounding box center [315, 244] width 424 height 10
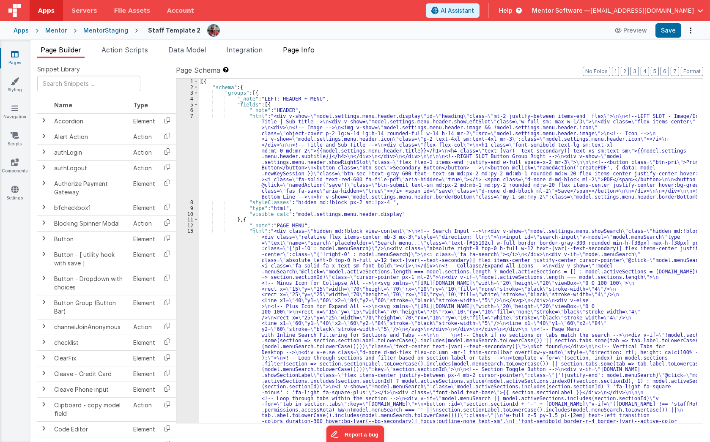
click at [310, 52] on span "Page Info" at bounding box center [299, 50] width 32 height 8
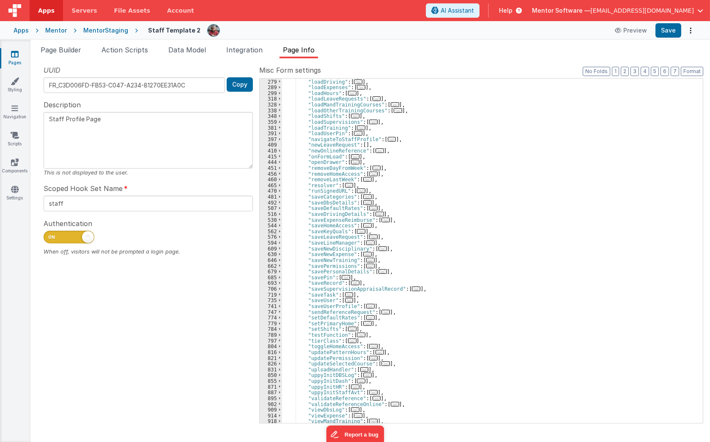
scroll to position [253, 0]
click at [352, 155] on span "..." at bounding box center [355, 156] width 8 height 5
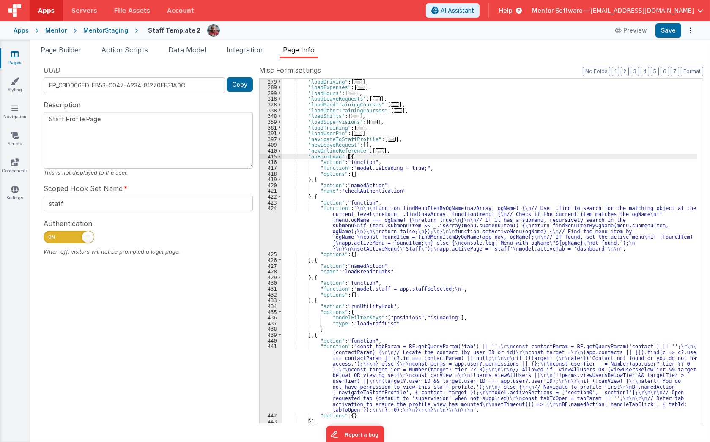
click at [314, 300] on div ""loadDisciplinary" : [ ... ] , "loadDriving" : [ ... ] , "loadExpenses" : [ ...…" at bounding box center [489, 251] width 415 height 357
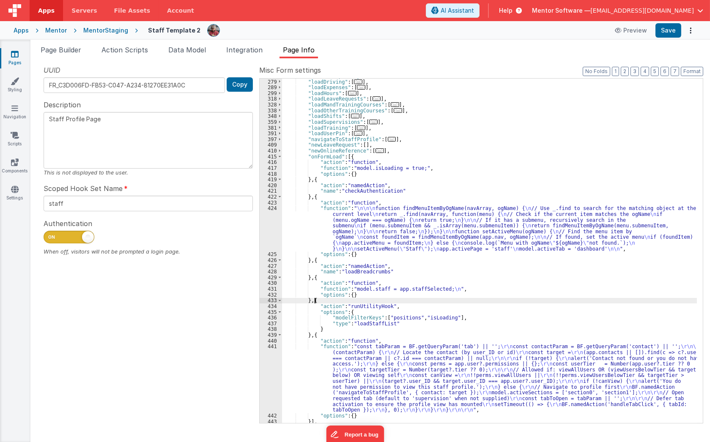
paste textarea
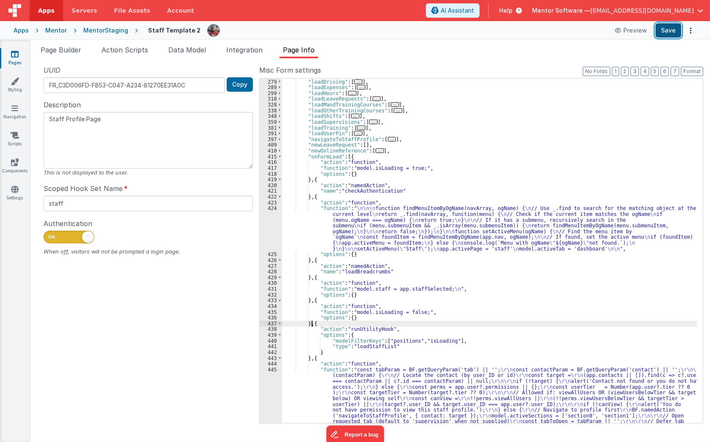
click at [667, 27] on button "Save" at bounding box center [669, 30] width 26 height 14
click at [510, 158] on div ""loadDisciplinary" : [ ... ] , "loadDriving" : [ ... ] , "loadExpenses" : [ ...…" at bounding box center [489, 283] width 415 height 420
click at [448, 309] on div ""loadDisciplinary" : [ ... ] , "loadDriving" : [ ... ] , "loadExpenses" : [ ...…" at bounding box center [489, 283] width 415 height 420
click at [569, 116] on div ""loadDisciplinary" : [ ... ] , "loadDriving" : [ ... ] , "loadExpenses" : [ ...…" at bounding box center [489, 283] width 415 height 420
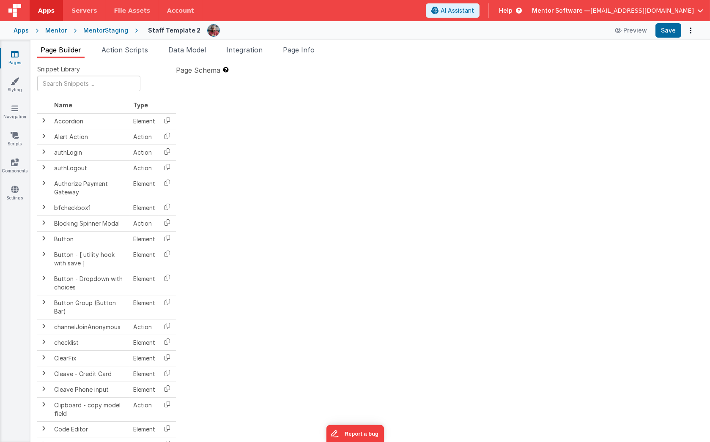
click at [304, 49] on span "Page Info" at bounding box center [299, 50] width 32 height 8
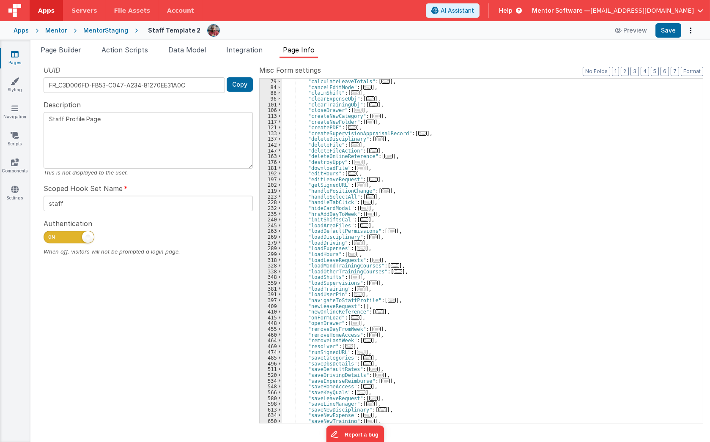
scroll to position [92, 0]
click at [352, 318] on span "..." at bounding box center [355, 318] width 8 height 5
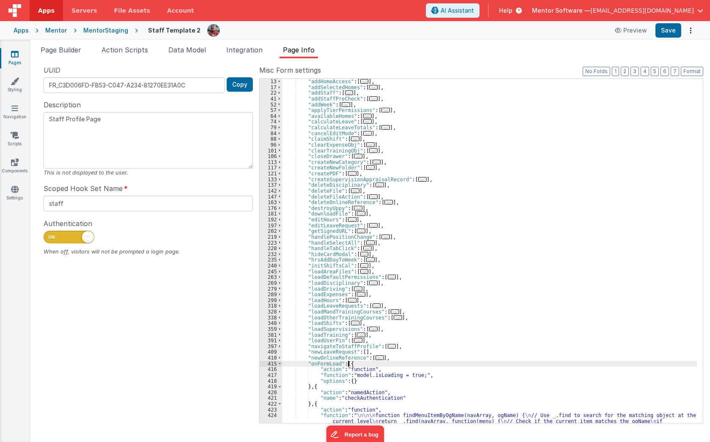
scroll to position [0, 0]
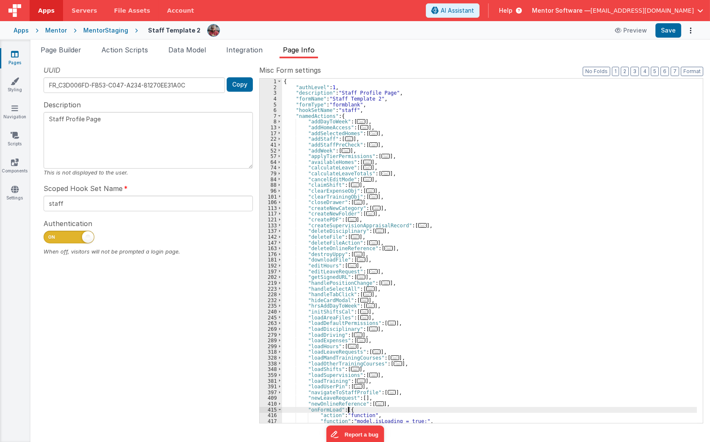
click at [467, 148] on div "{ "authLevel" : 1 , "description" : "Staff Profile Page" , "formName" : "Staff …" at bounding box center [489, 257] width 415 height 357
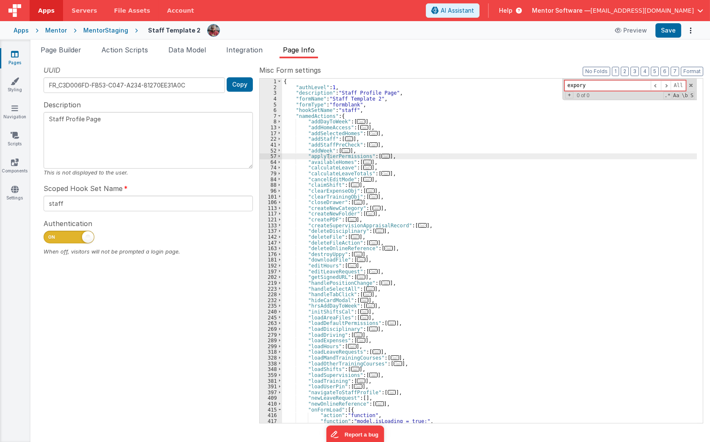
click at [579, 87] on input "expory" at bounding box center [608, 85] width 86 height 11
type input "expiry"
click at [664, 85] on span at bounding box center [666, 85] width 10 height 11
click at [665, 85] on span at bounding box center [666, 85] width 10 height 11
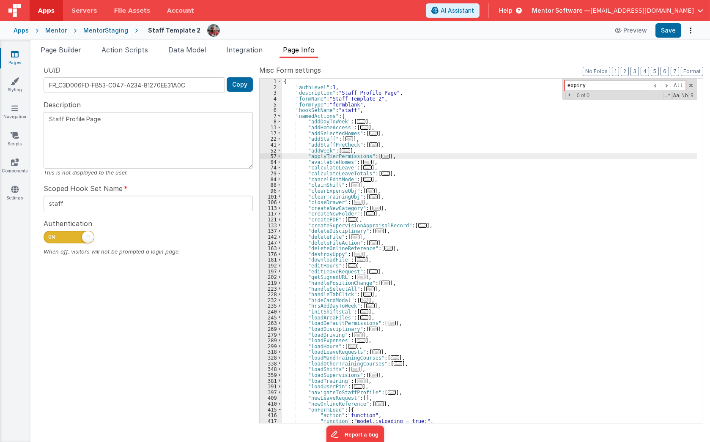
click at [18, 63] on link "Pages" at bounding box center [15, 58] width 30 height 17
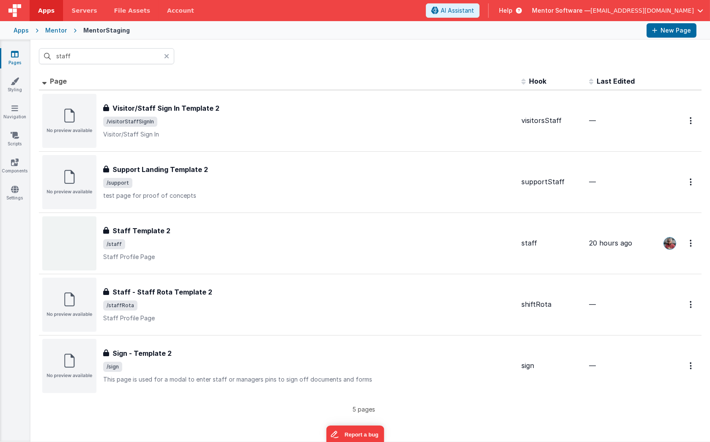
click at [168, 55] on icon at bounding box center [166, 56] width 5 height 7
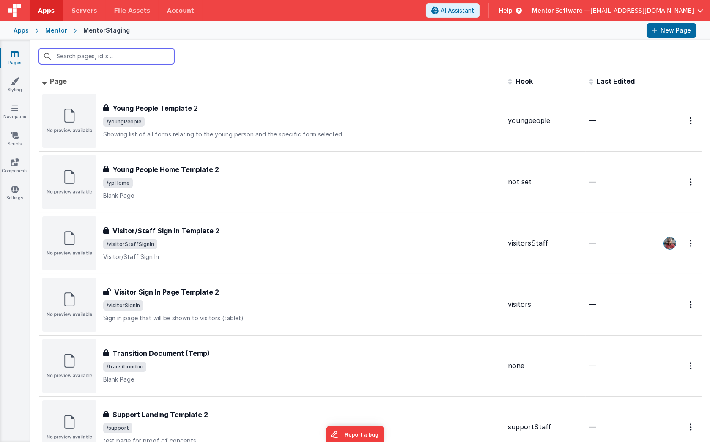
click at [97, 58] on input "text" at bounding box center [106, 56] width 135 height 16
click at [98, 56] on input "login" at bounding box center [106, 56] width 135 height 16
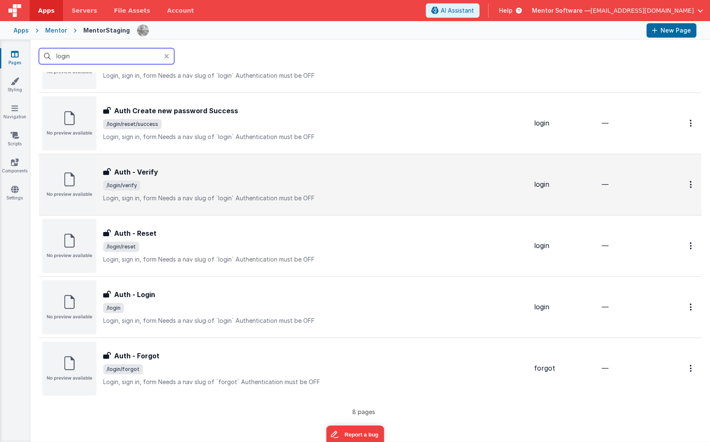
scroll to position [231, 0]
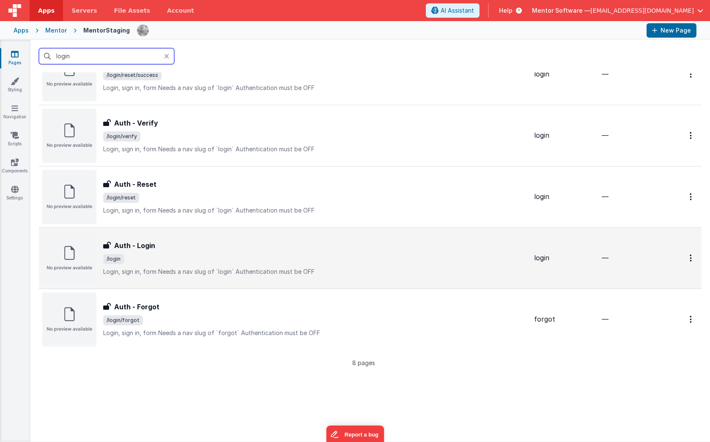
type input "login"
click at [191, 247] on div "Auth - Login" at bounding box center [315, 246] width 424 height 10
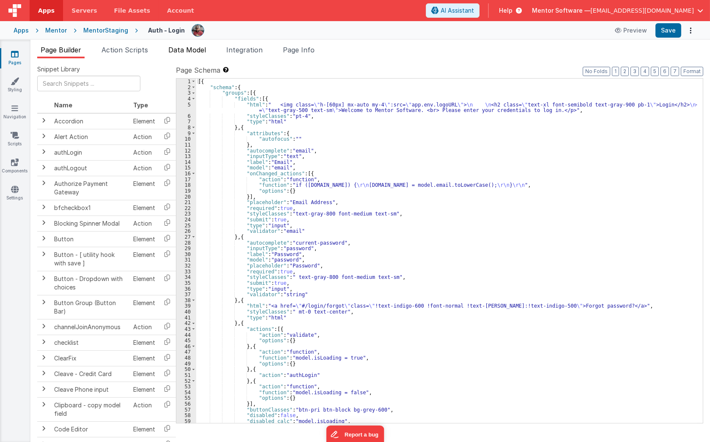
click at [184, 47] on span "Data Model" at bounding box center [187, 50] width 38 height 8
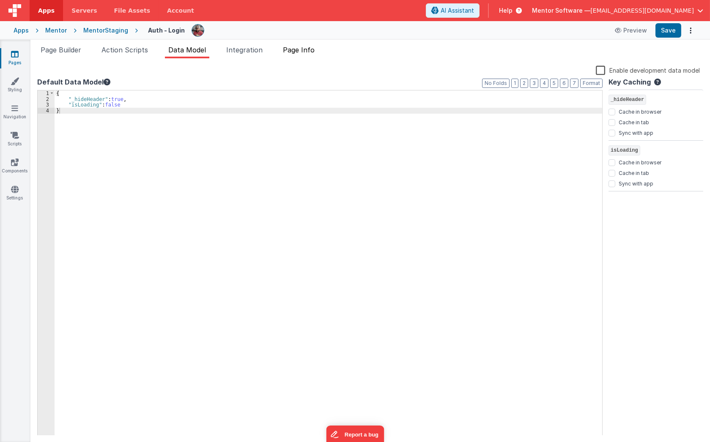
click at [309, 51] on span "Page Info" at bounding box center [299, 50] width 32 height 8
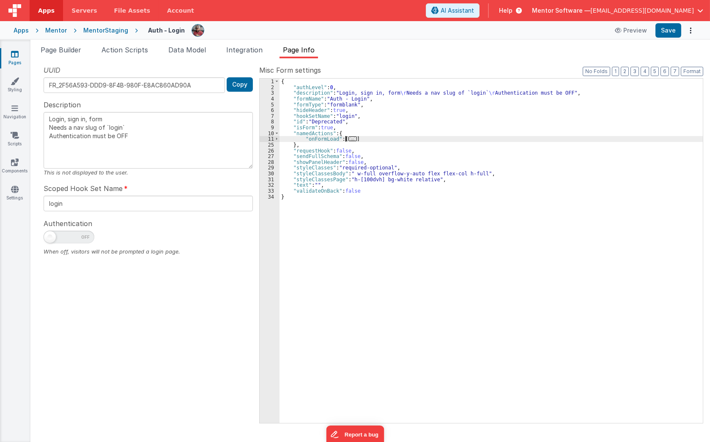
click at [349, 139] on span "..." at bounding box center [353, 139] width 8 height 5
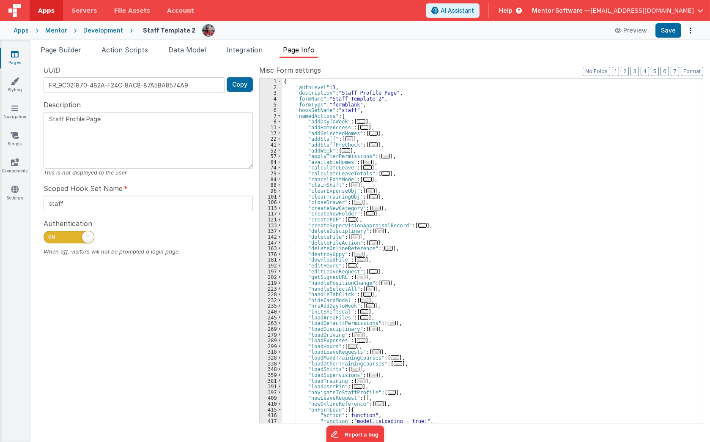
click at [345, 138] on span "..." at bounding box center [349, 139] width 8 height 5
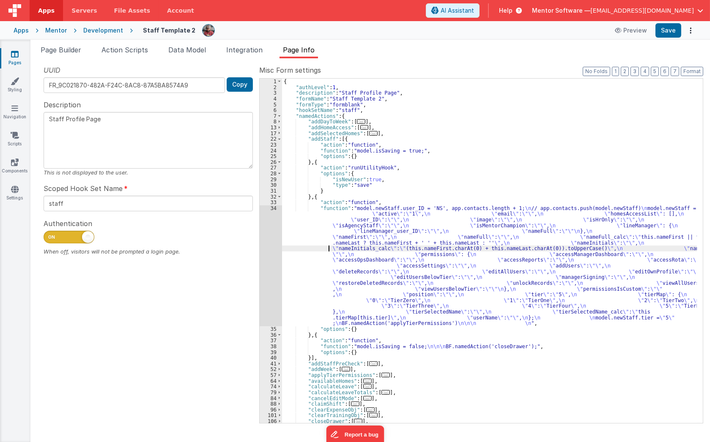
click at [315, 247] on div "{ "authLevel" : 1 , "description" : "Staff Profile Page" , "formName" : "Staff …" at bounding box center [489, 257] width 415 height 357
click at [273, 253] on div "34" at bounding box center [271, 266] width 22 height 121
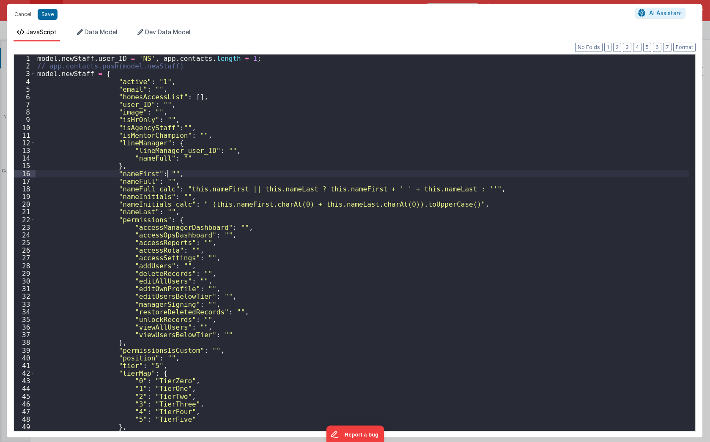
click at [168, 172] on div "model . newStaff . user_ID = 'NS' , app . contacts . length + 1 ; // app.contac…" at bounding box center [363, 251] width 654 height 392
click at [183, 215] on div "model . newStaff . user_ID = 'NS' , app . contacts . length + 1 ; // app.contac…" at bounding box center [363, 251] width 654 height 392
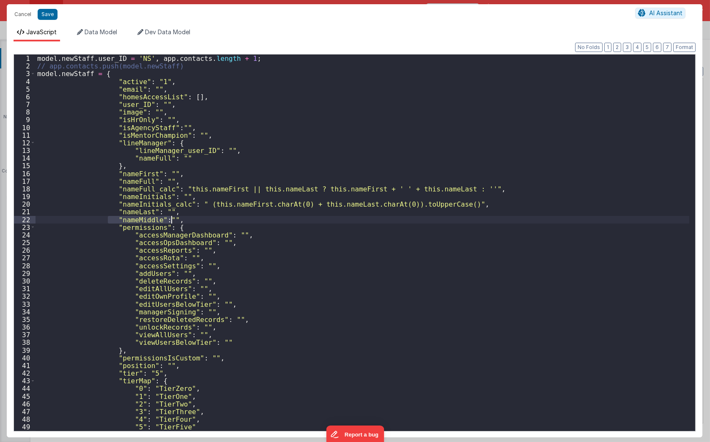
drag, startPoint x: 108, startPoint y: 219, endPoint x: 202, endPoint y: 220, distance: 93.9
click at [202, 220] on div "model . newStaff . user_ID = 'NS' , app . contacts . length + 1 ; // app.contac…" at bounding box center [363, 251] width 654 height 392
click at [203, 220] on div "model . newStaff . user_ID = 'NS' , app . contacts . length + 1 ; // app.contac…" at bounding box center [363, 243] width 654 height 377
click at [43, 16] on button "Save" at bounding box center [48, 14] width 20 height 11
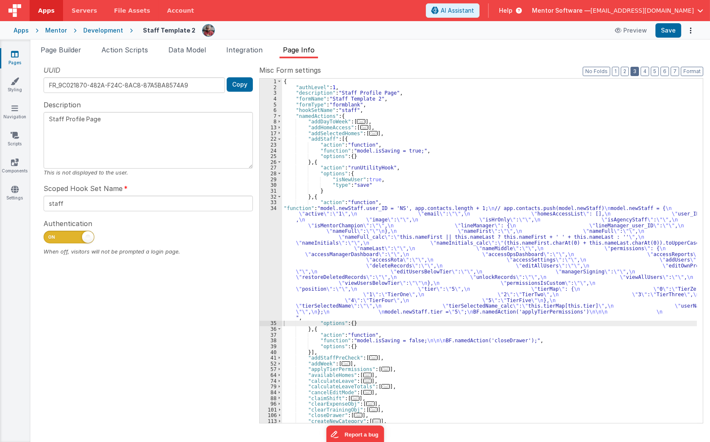
click at [637, 73] on button "3" at bounding box center [635, 71] width 8 height 9
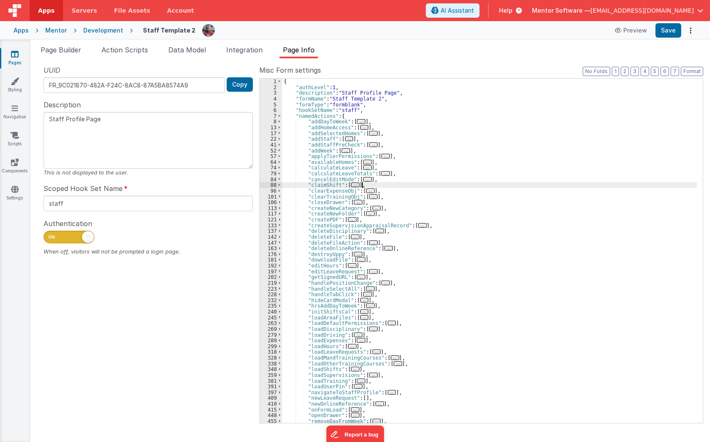
click at [421, 185] on div "{ "authLevel" : 1 , "description" : "Staff Profile Page" , "formName" : "Staff …" at bounding box center [489, 257] width 415 height 357
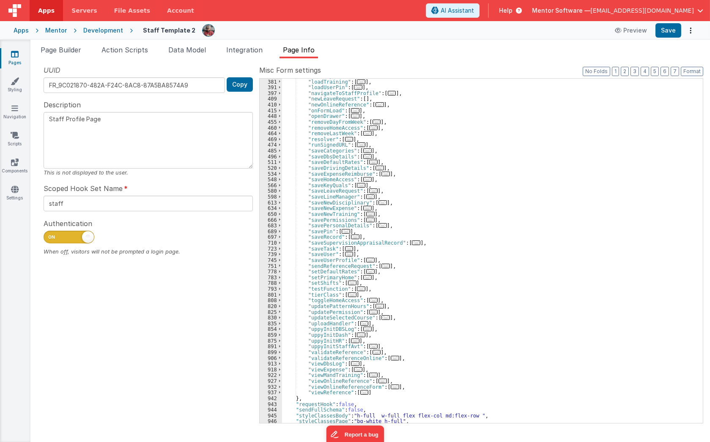
scroll to position [312, 0]
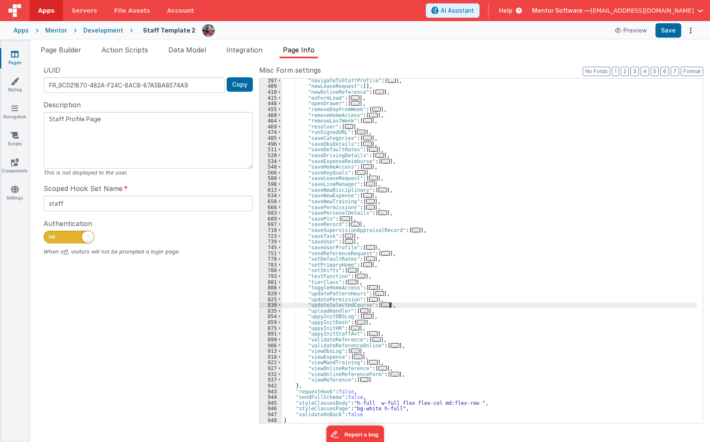
click at [465, 307] on div ""navigateToStaffProfile" : [ ... ] , "newLeaveRequest" : [ ] , "newOnlineRefere…" at bounding box center [489, 256] width 415 height 357
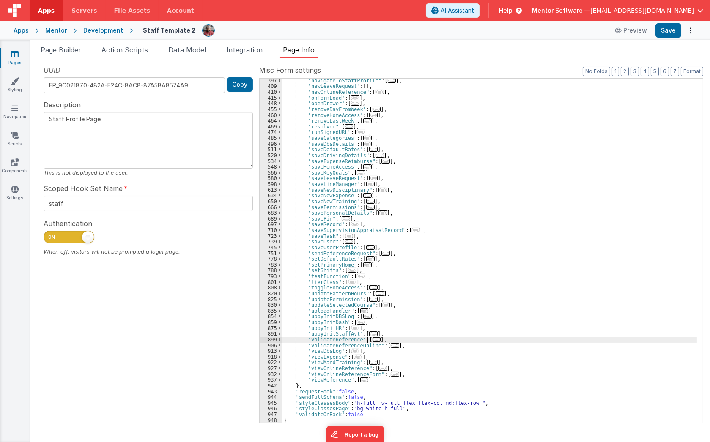
click at [373, 341] on span "..." at bounding box center [377, 340] width 8 height 5
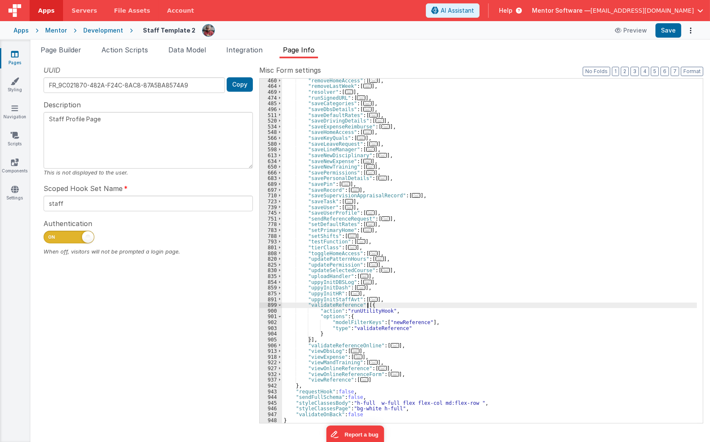
scroll to position [347, 0]
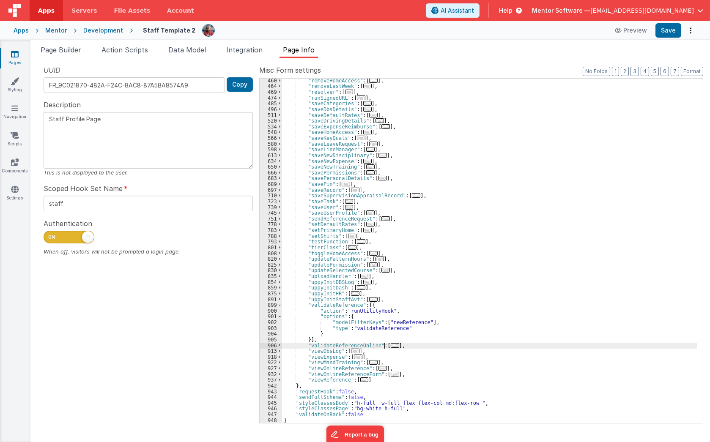
click at [391, 347] on span "..." at bounding box center [395, 346] width 8 height 5
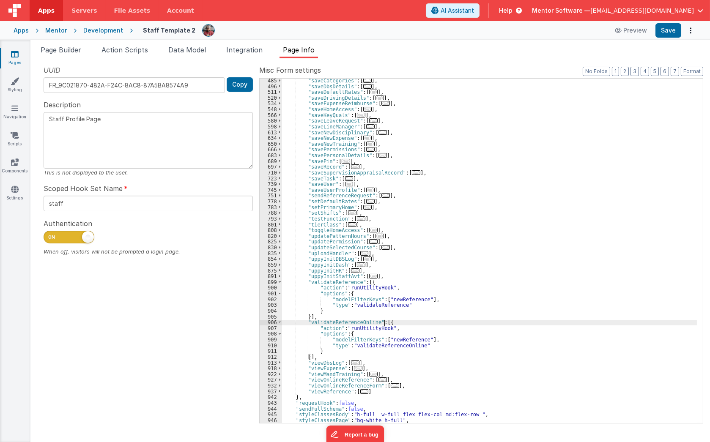
scroll to position [381, 0]
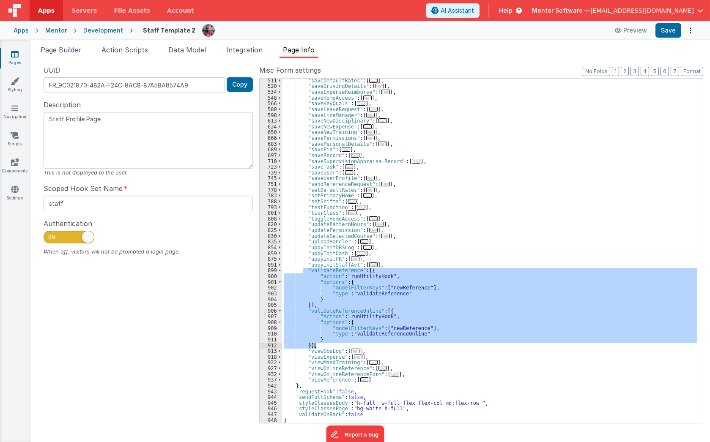
drag, startPoint x: 304, startPoint y: 270, endPoint x: 330, endPoint y: 349, distance: 82.7
click at [330, 349] on div ""saveDefaultRates" : [ ... ] , "saveDrivingDetails" : [ ... ] , "saveExpenseRei…" at bounding box center [489, 256] width 415 height 357
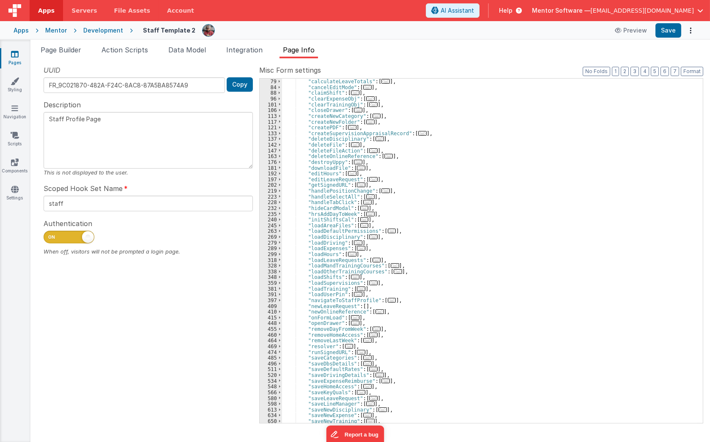
scroll to position [92, 0]
